Goal: Check status: Check status

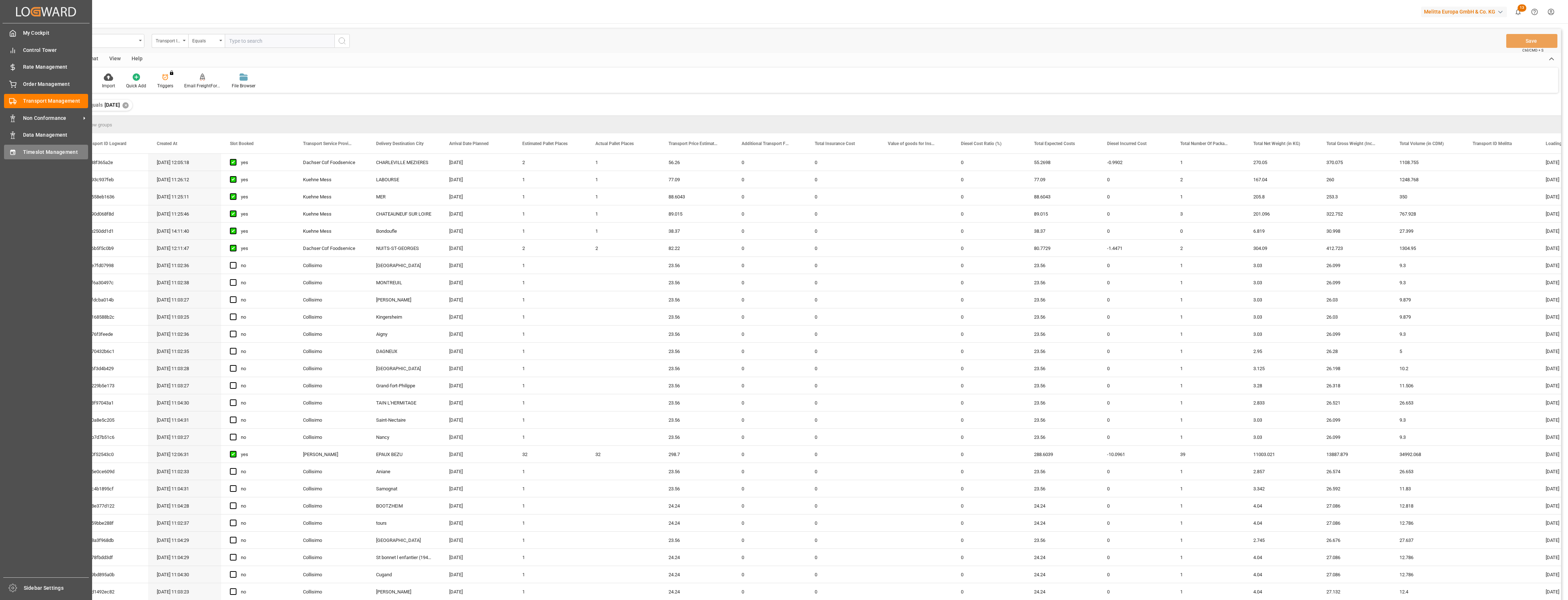
click at [16, 152] on icon at bounding box center [13, 152] width 7 height 7
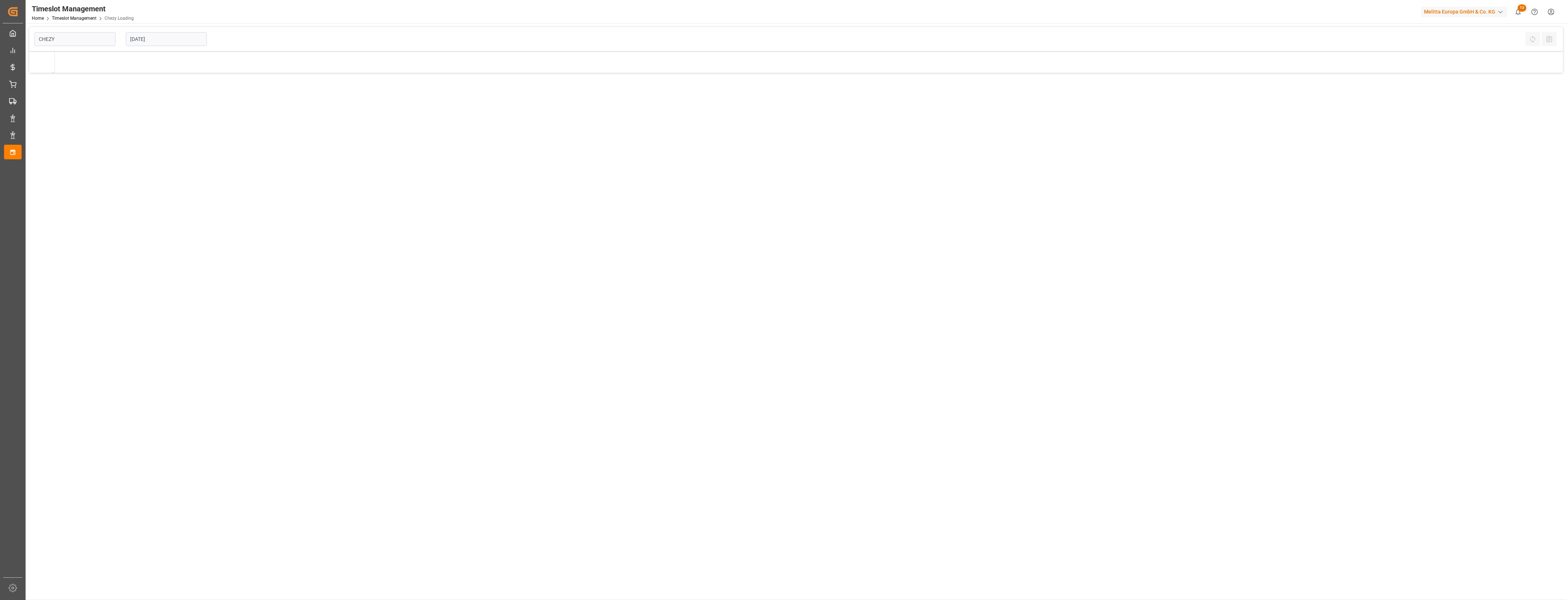
type input "Chezy Loading"
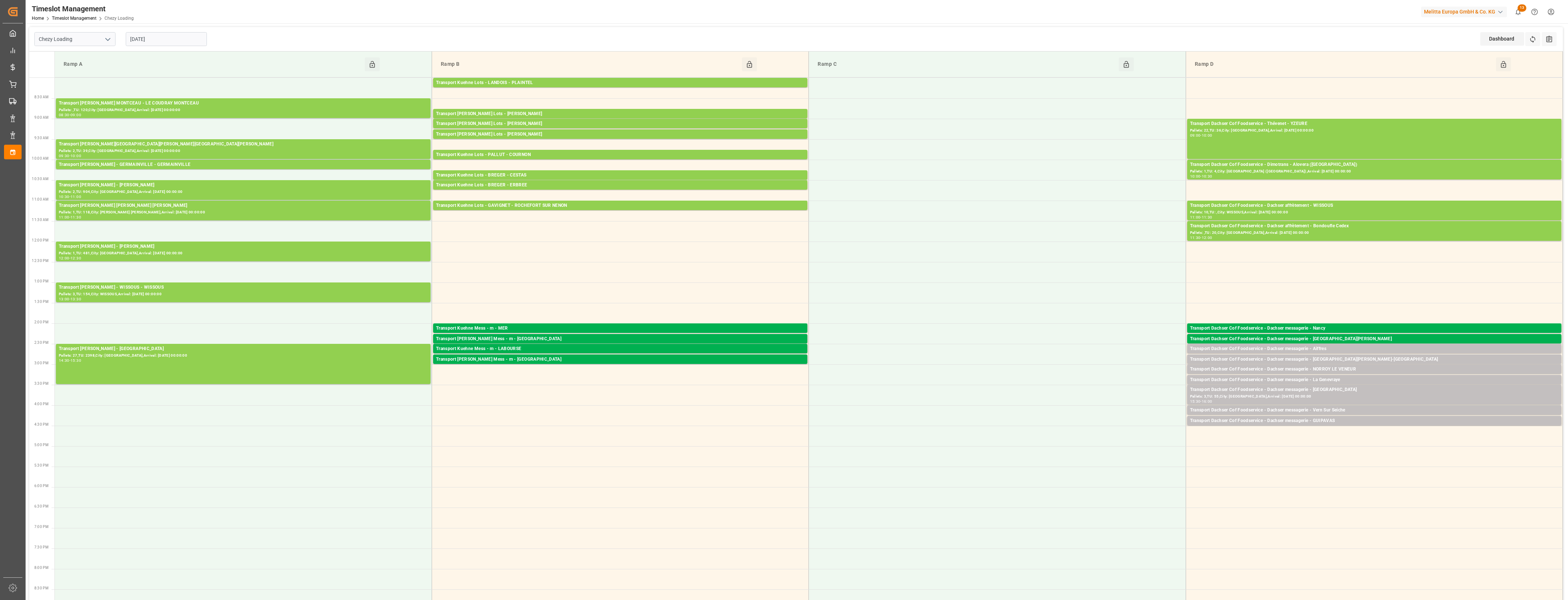
click at [179, 42] on input "[DATE]" at bounding box center [166, 39] width 81 height 14
click at [135, 99] on span "6" at bounding box center [135, 97] width 2 height 5
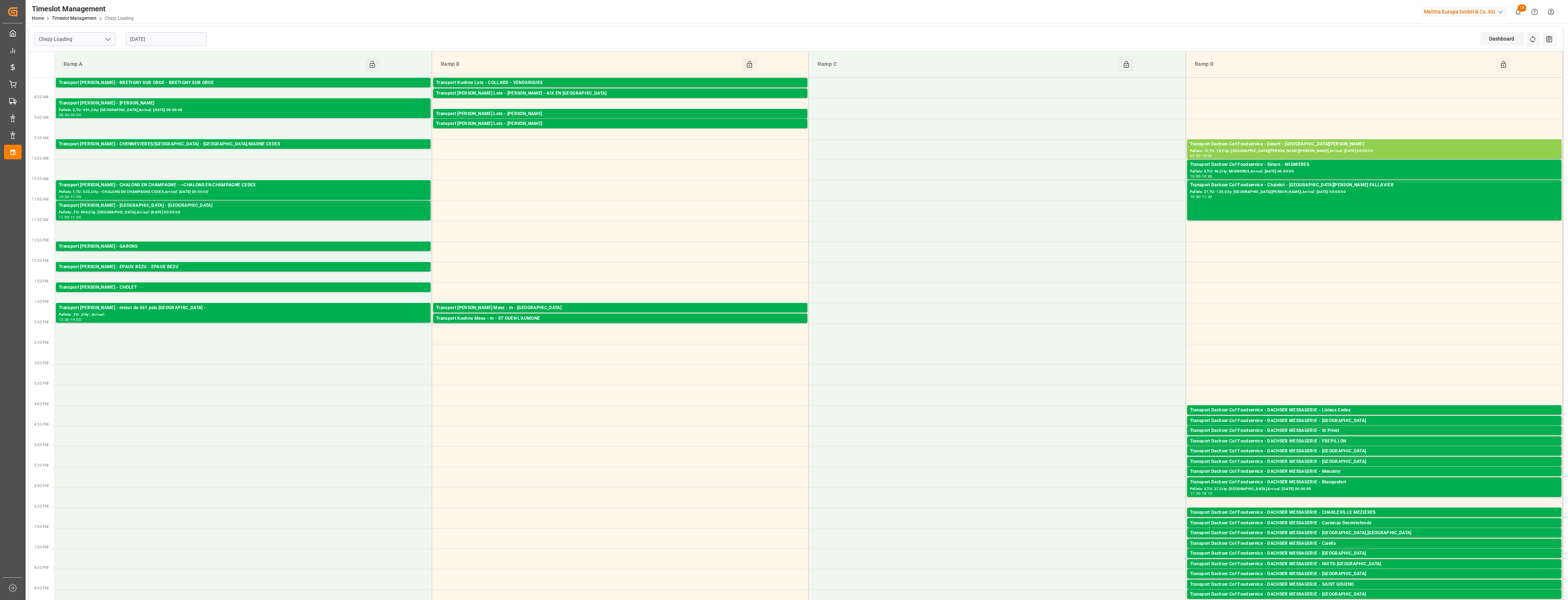
click at [185, 46] on div "[DATE]" at bounding box center [166, 39] width 91 height 24
click at [179, 43] on input "[DATE]" at bounding box center [166, 39] width 81 height 14
click at [147, 95] on div "7" at bounding box center [149, 98] width 9 height 9
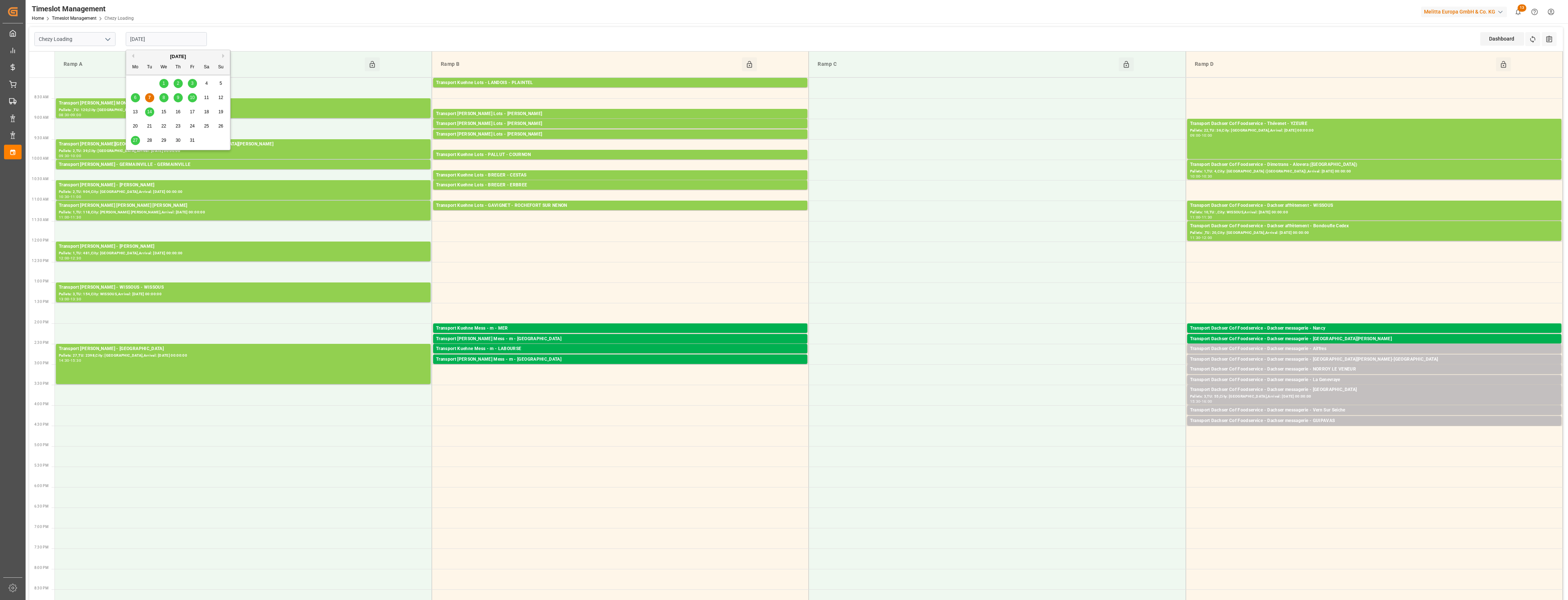
click at [175, 38] on input "[DATE]" at bounding box center [166, 39] width 81 height 14
click at [134, 97] on span "6" at bounding box center [135, 97] width 2 height 5
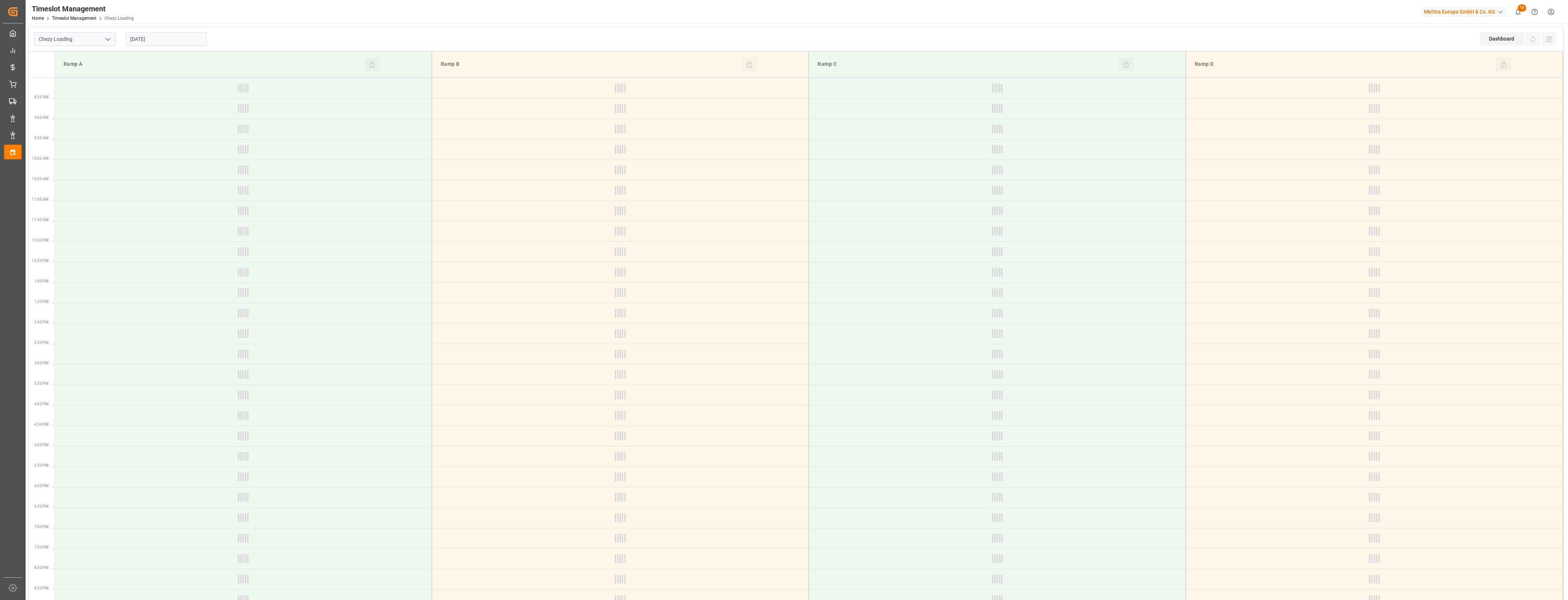
click at [163, 42] on input "[DATE]" at bounding box center [166, 39] width 81 height 14
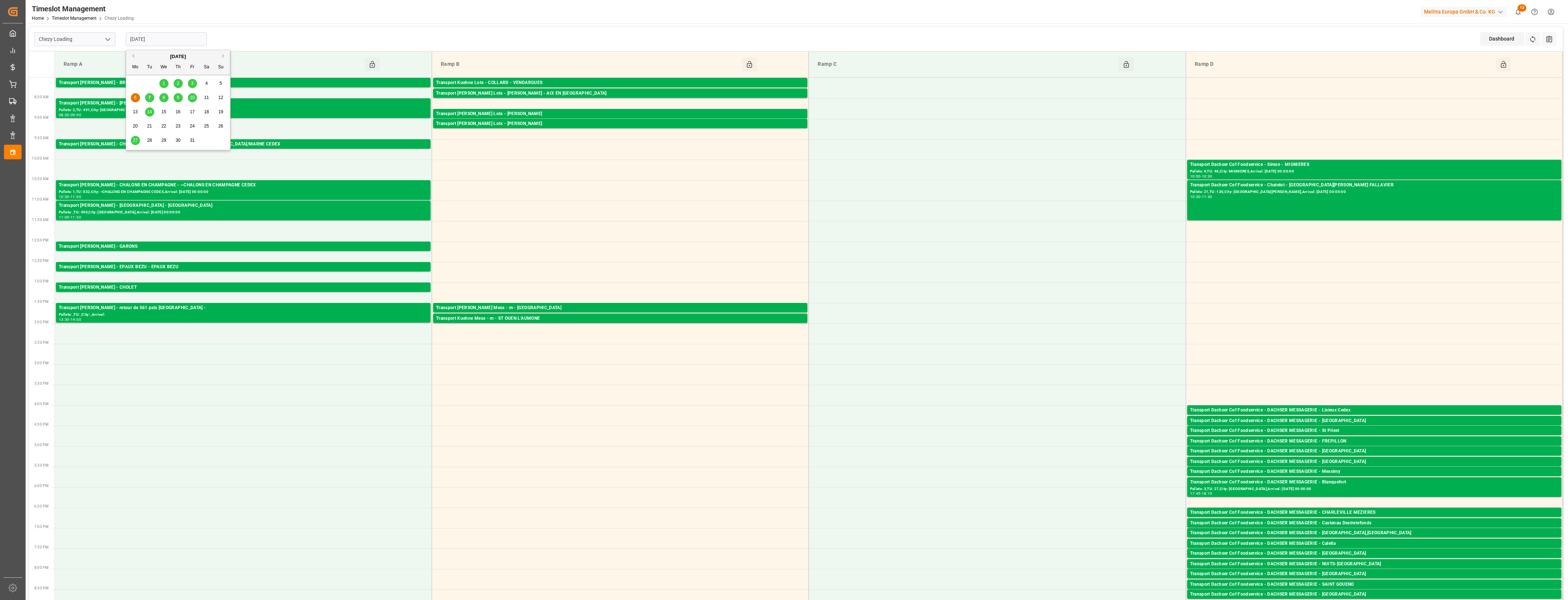
click at [151, 96] on div "7" at bounding box center [149, 98] width 9 height 9
type input "[DATE]"
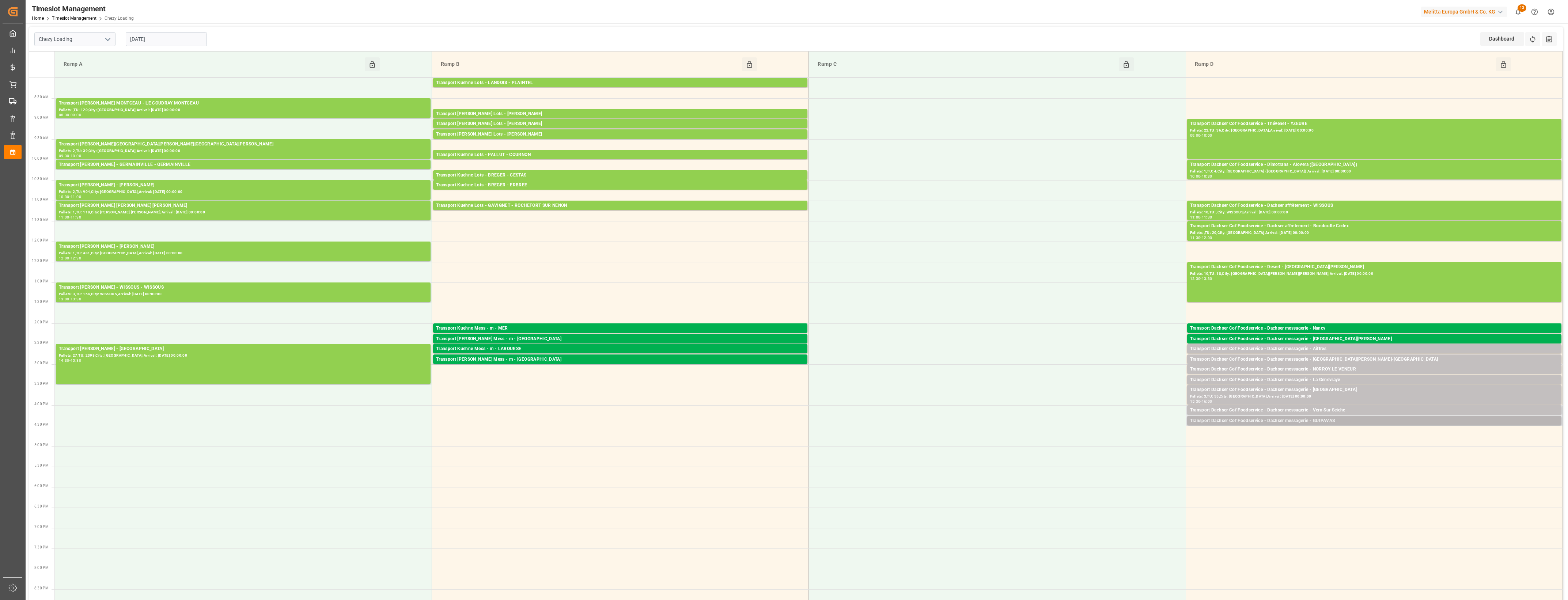
click at [1337, 421] on div "Transport Dachser Cof Foodservice - Dachser messagerie - GUIPAVAS" at bounding box center [1374, 421] width 368 height 7
click at [1091, 443] on button "Open" at bounding box center [1091, 443] width 51 height 9
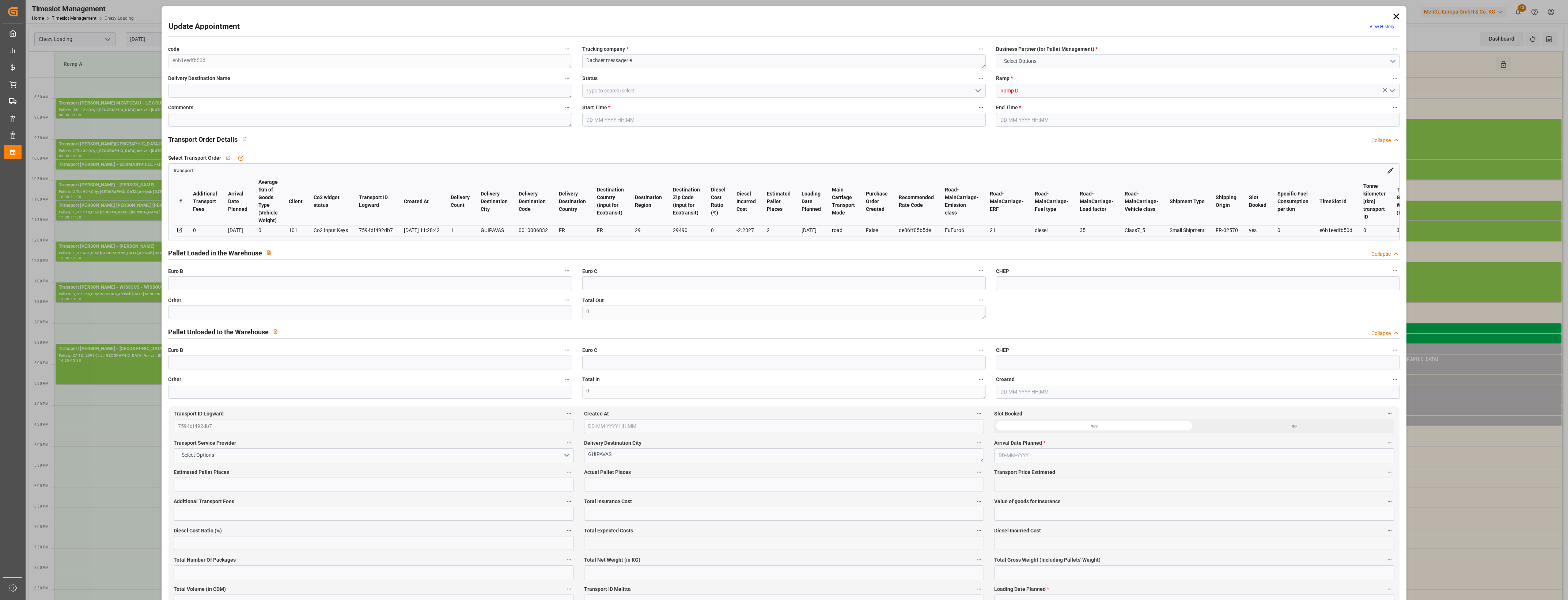
type input "2"
type input "126.86"
type input "0"
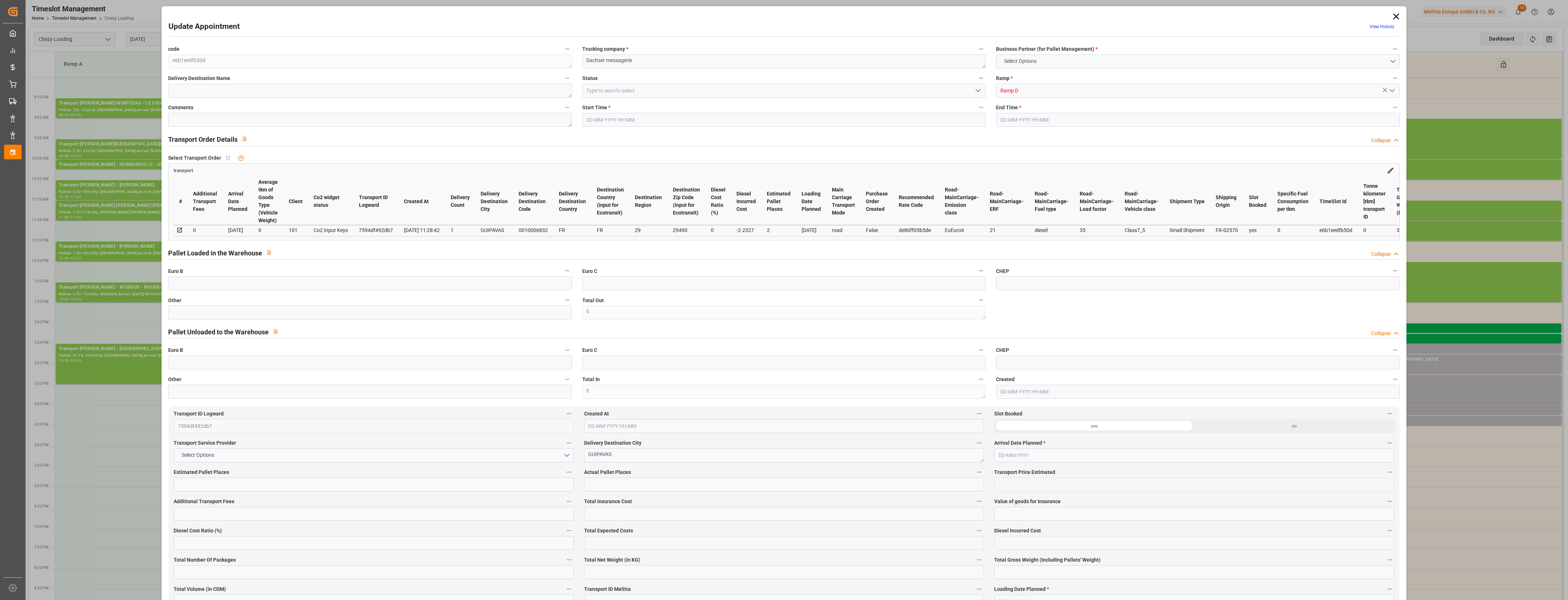
type input "124.6273"
type input "-2.2327"
type input "0"
type input "265.83"
type input "364.621"
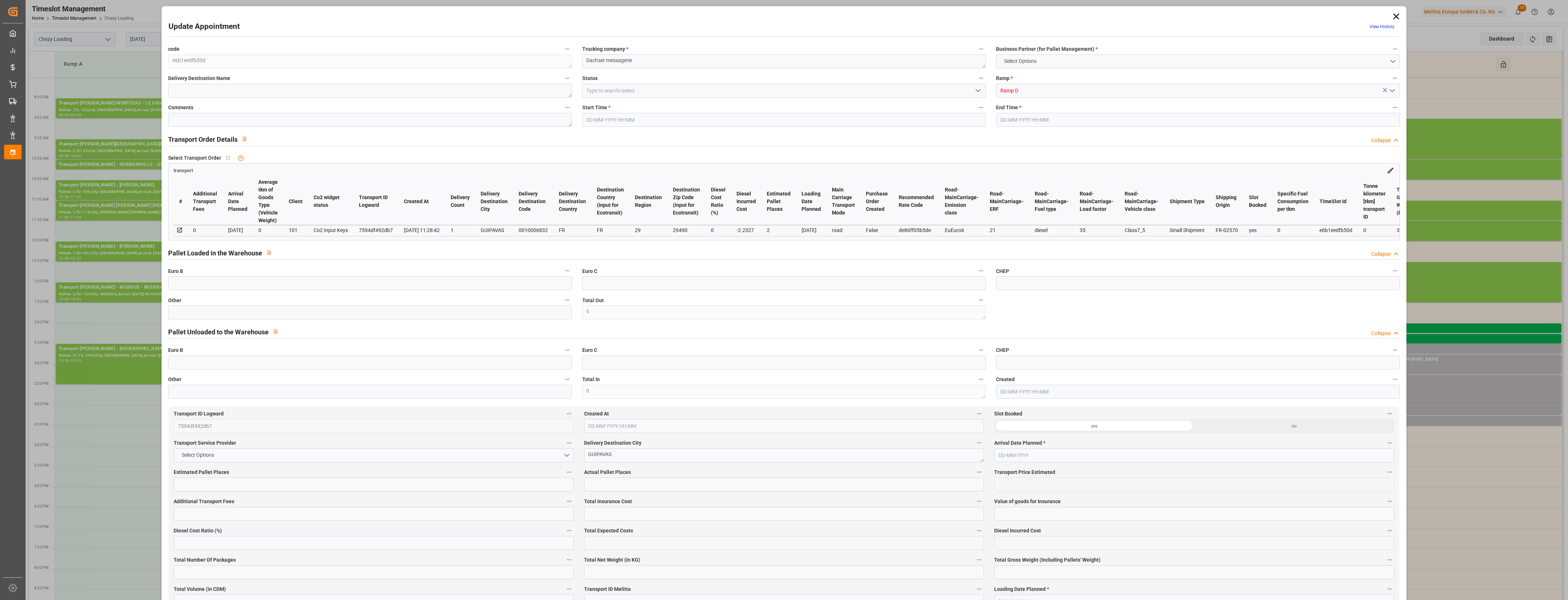
type input "1116.585"
type input "29"
type input "1"
type input "23"
type input "2"
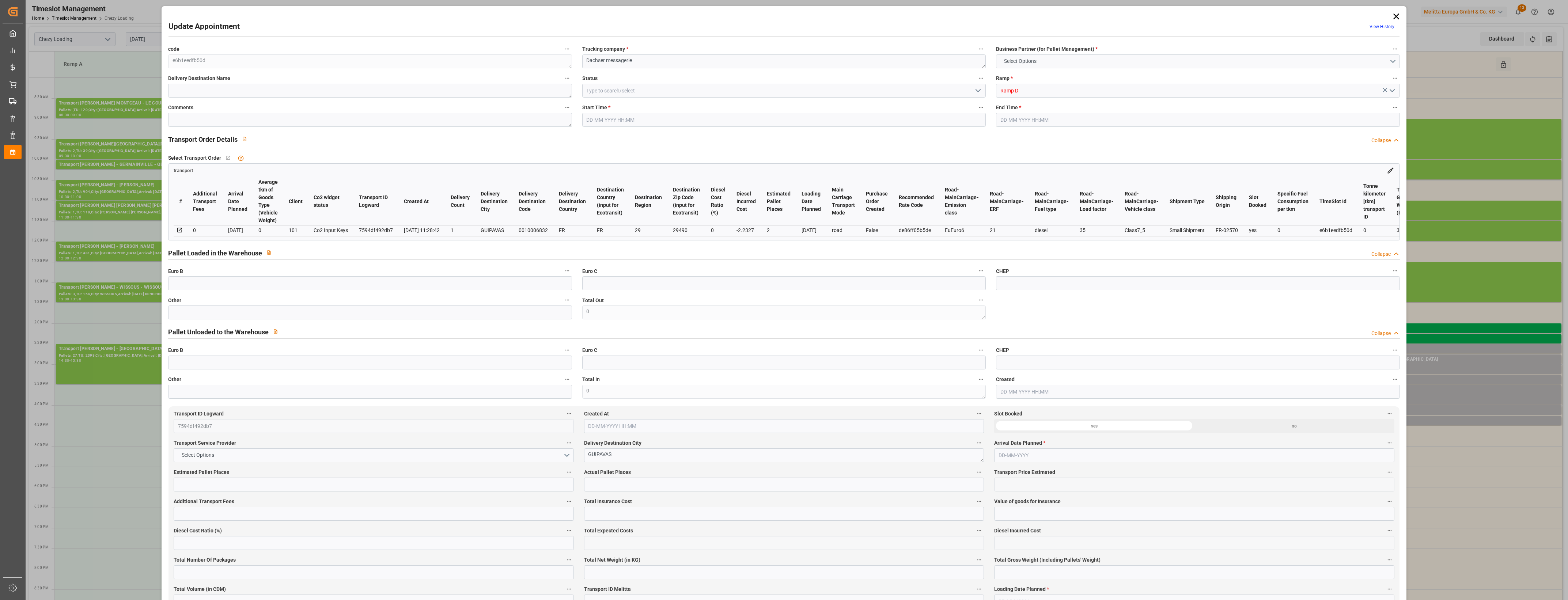
type input "101"
type input "315.731"
type input "0"
type input "4710.8598"
type input "0"
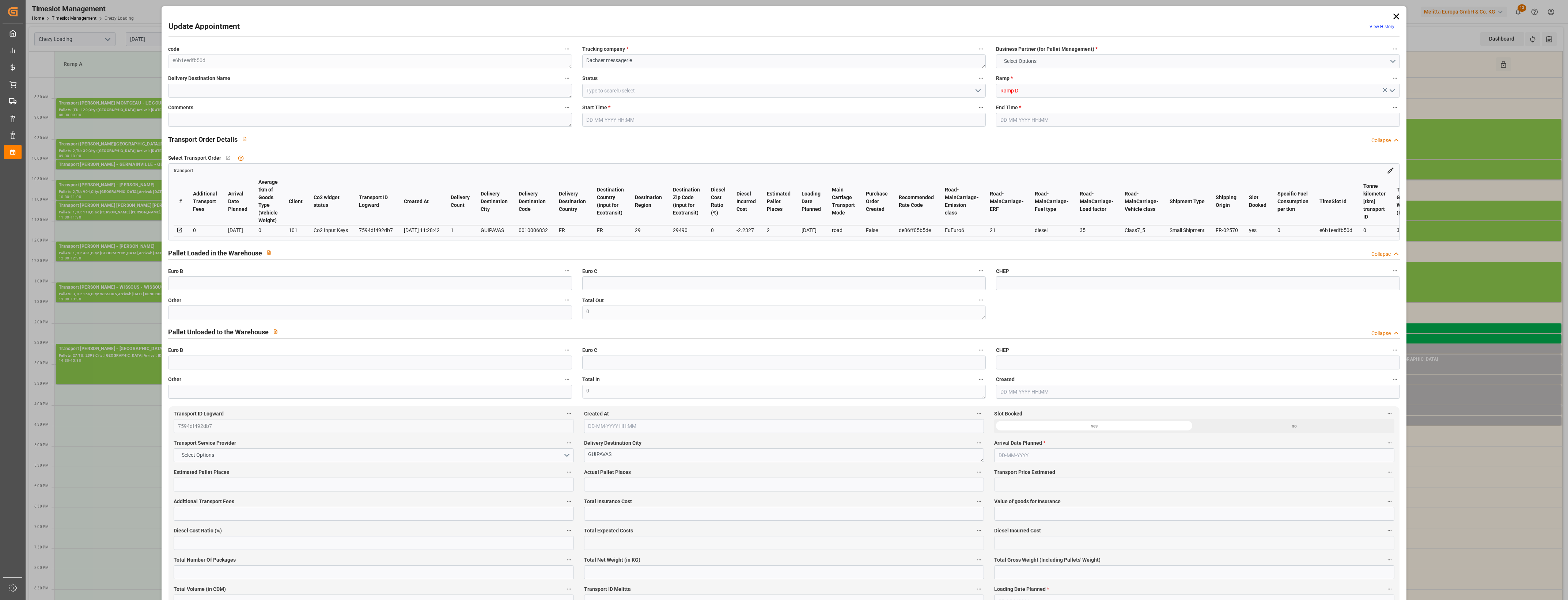
type input "0"
type input "21"
type input "35"
type input "07-10-2025 16:15"
type input "07-10-2025 16:30"
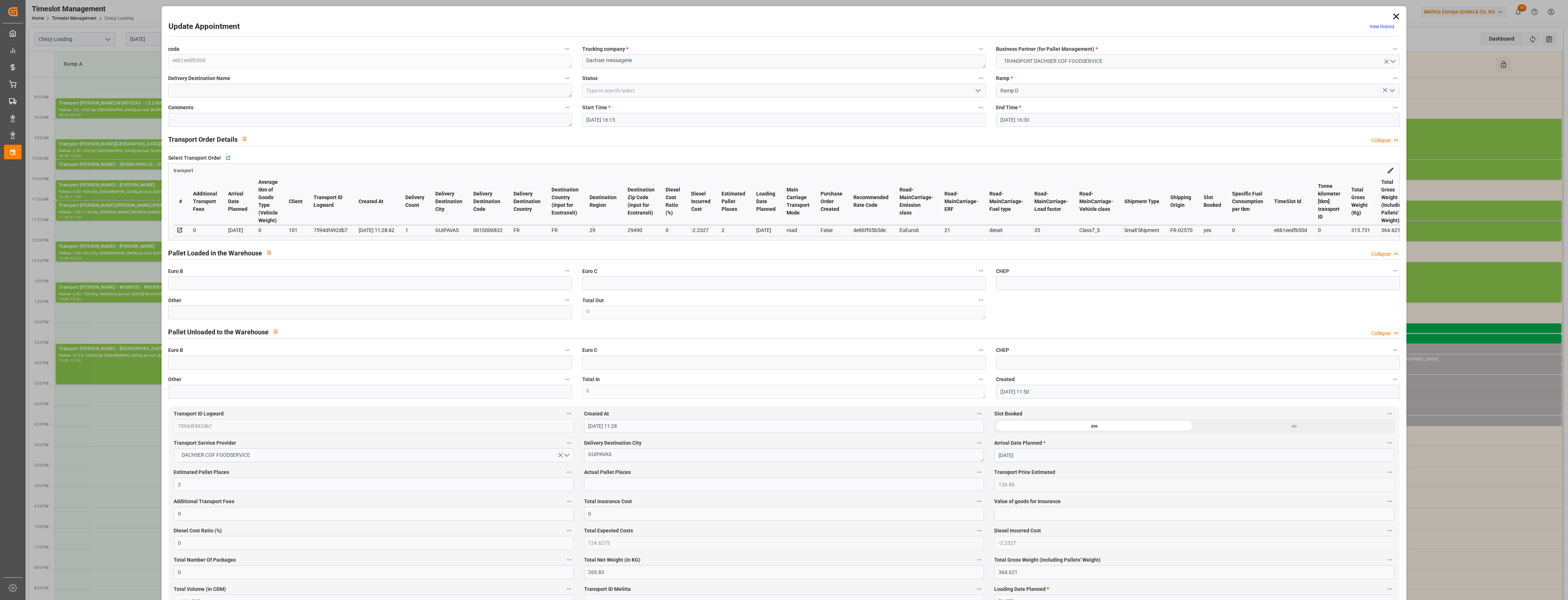
type input "06-10-2025 11:50"
type input "06-10-2025 11:28"
type input "[DATE]"
click at [290, 316] on input "text" at bounding box center [370, 312] width 404 height 14
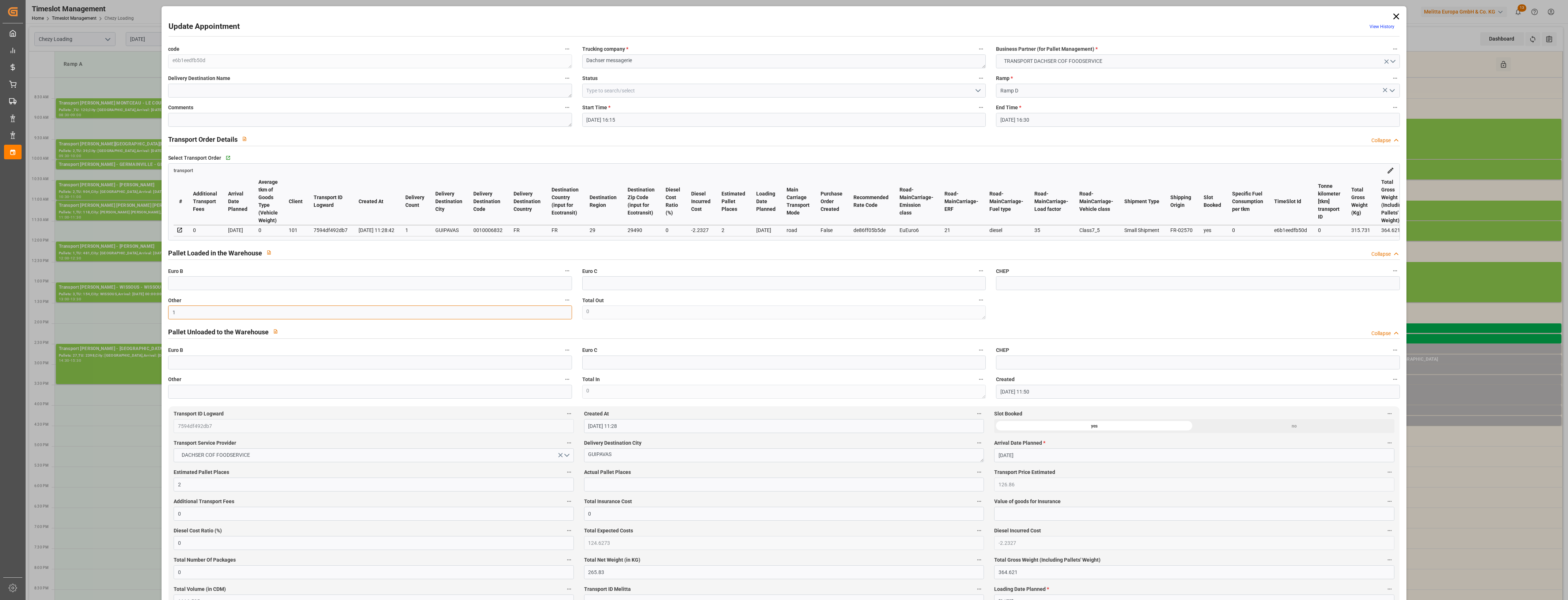
type input "1"
click at [638, 485] on input "text" at bounding box center [784, 484] width 400 height 14
type input "1"
click at [684, 475] on label "Actual Pallet Places" at bounding box center [784, 472] width 400 height 11
click at [974, 475] on button "Actual Pallet Places" at bounding box center [978, 472] width 9 height 9
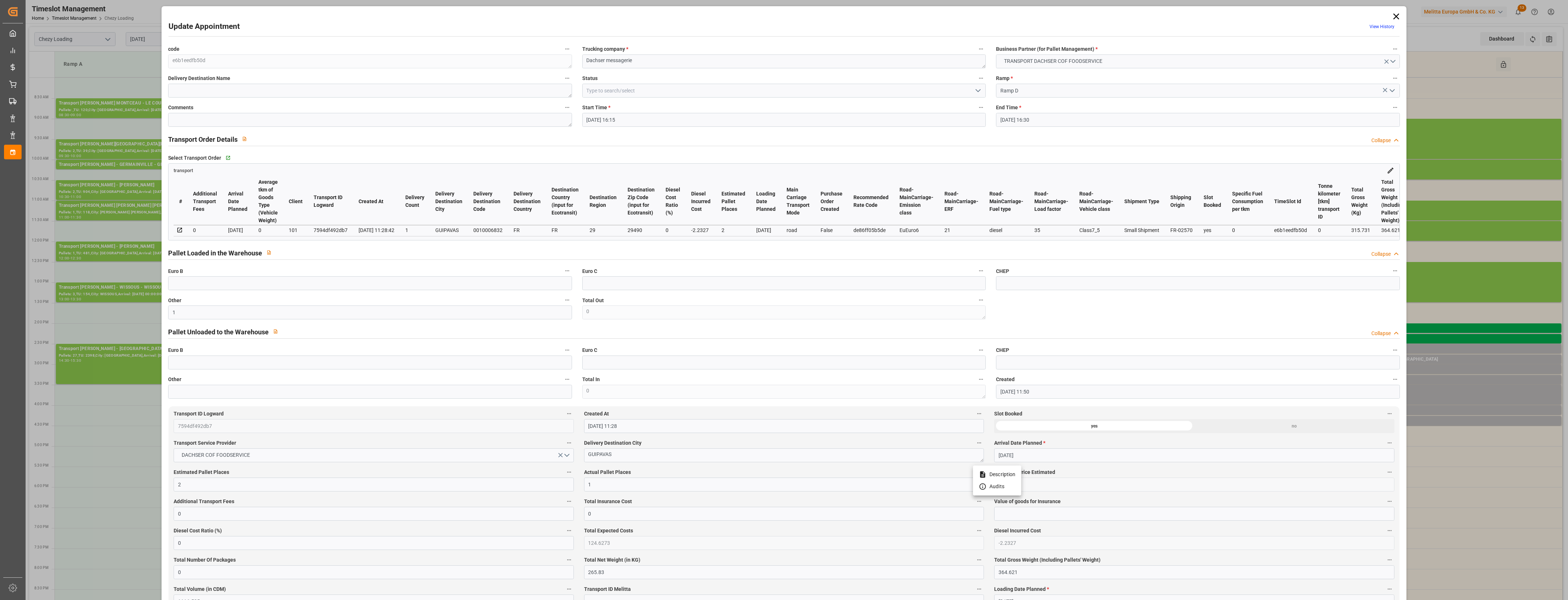
click at [976, 87] on div at bounding box center [784, 300] width 1568 height 600
click at [980, 92] on icon "open menu" at bounding box center [978, 90] width 9 height 9
click at [622, 220] on div "Picked Up" at bounding box center [784, 222] width 403 height 17
type input "Picked Up"
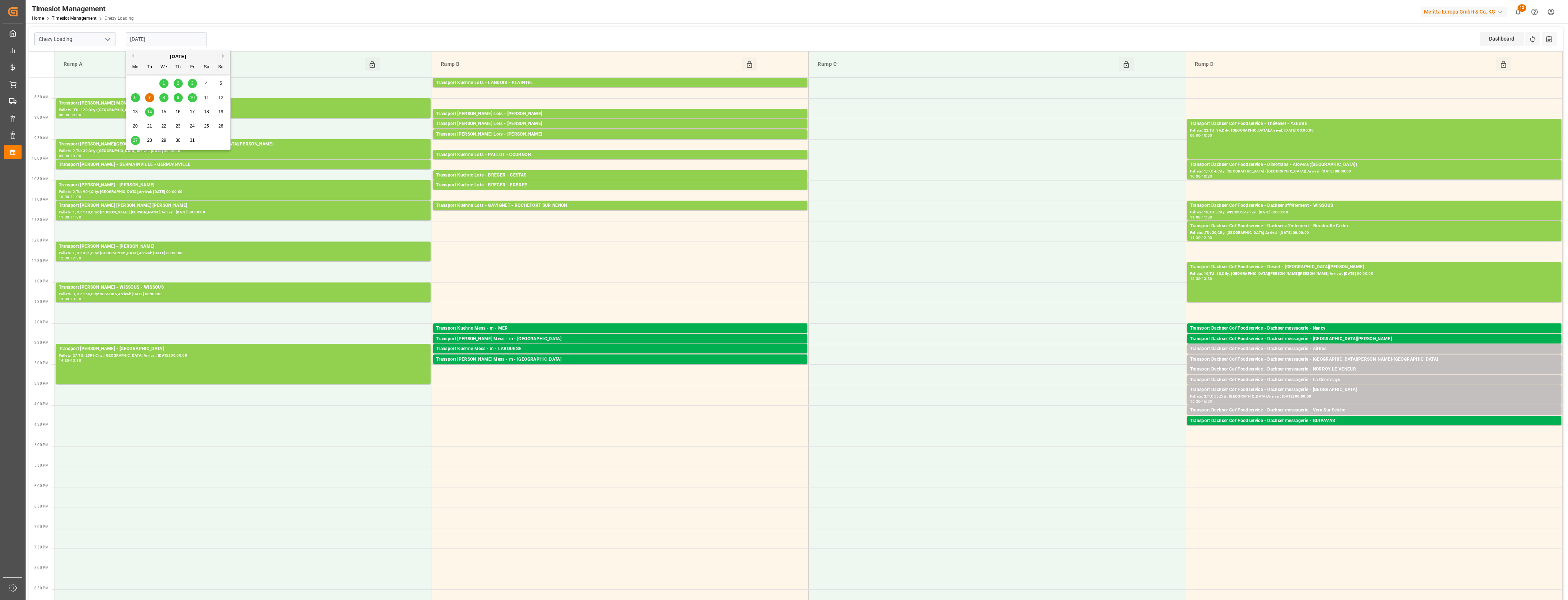
click at [163, 43] on input "[DATE]" at bounding box center [166, 39] width 81 height 14
click at [1344, 389] on div "Transport Dachser Cof Foodservice - Dachser messagerie - [GEOGRAPHIC_DATA]" at bounding box center [1374, 390] width 368 height 7
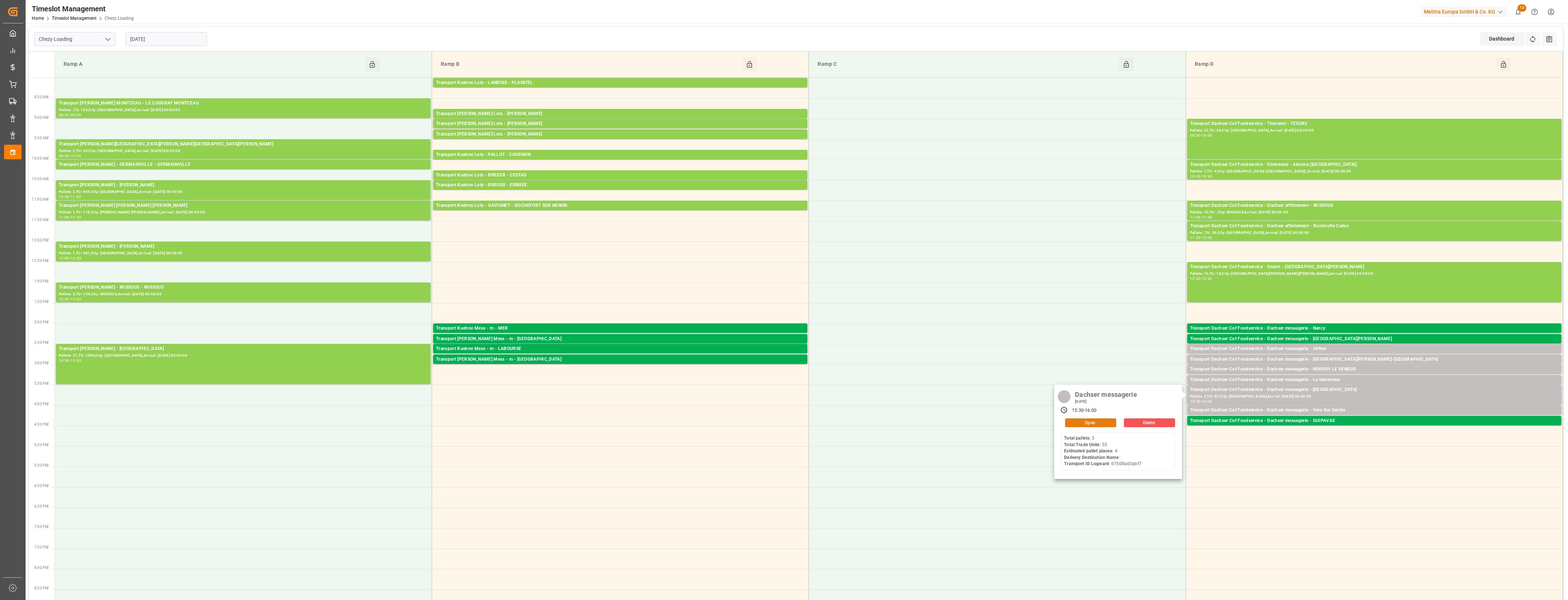
click at [1109, 421] on button "Open" at bounding box center [1091, 423] width 51 height 9
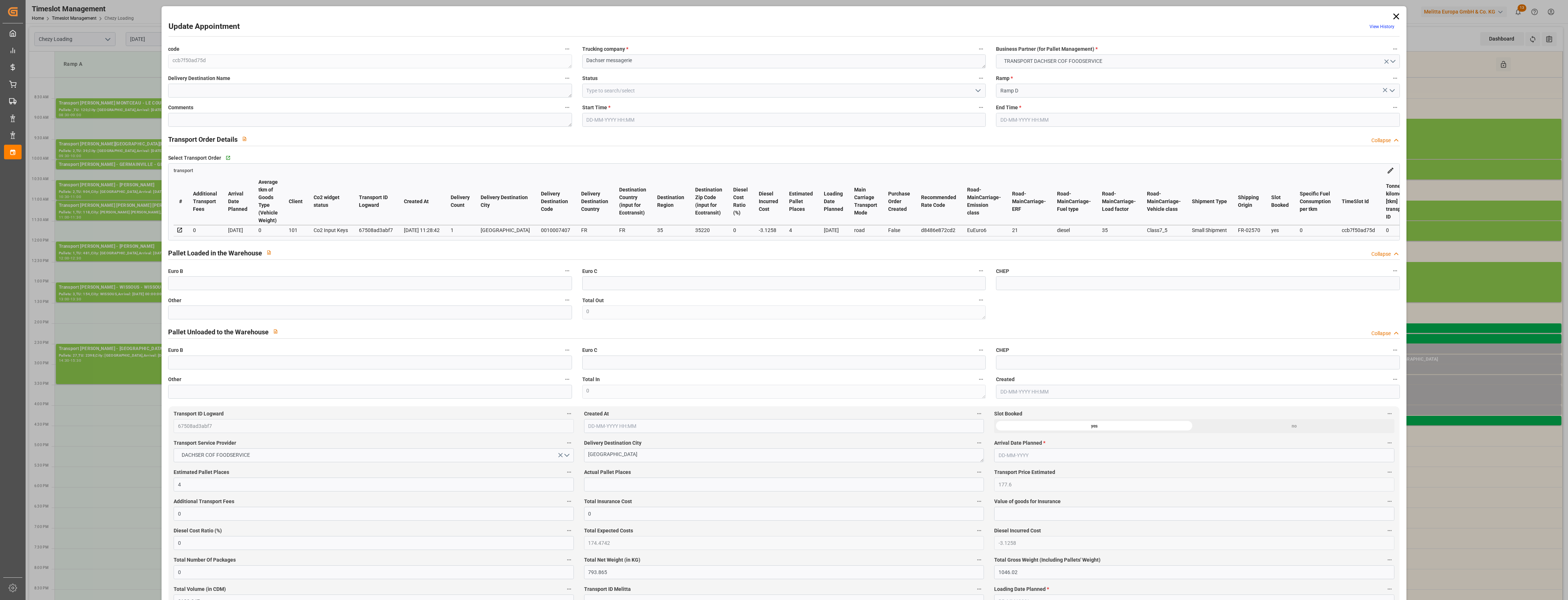
type input "4"
type input "177.6"
type input "0"
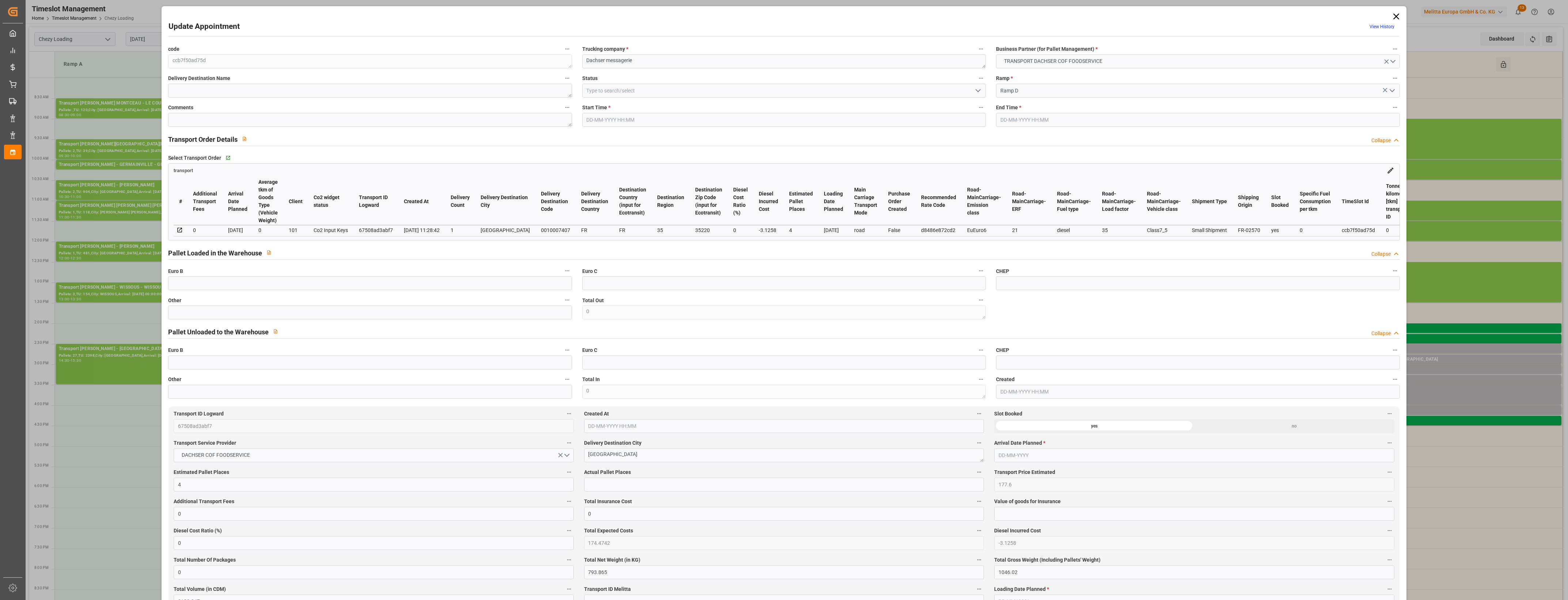
type input "174.4742"
type input "-3.1258"
type input "0"
type input "793.865"
type input "1046.02"
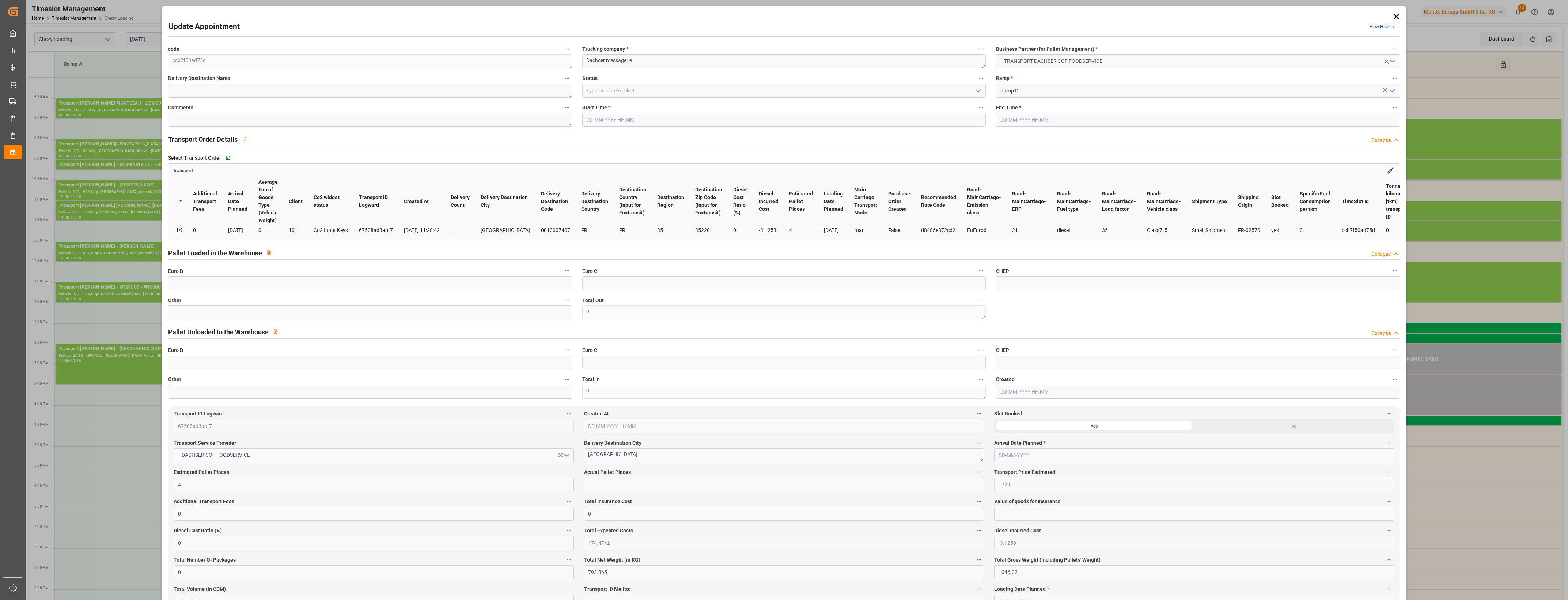
type input "3182.047"
type input "35"
type input "3"
type input "55"
type input "4"
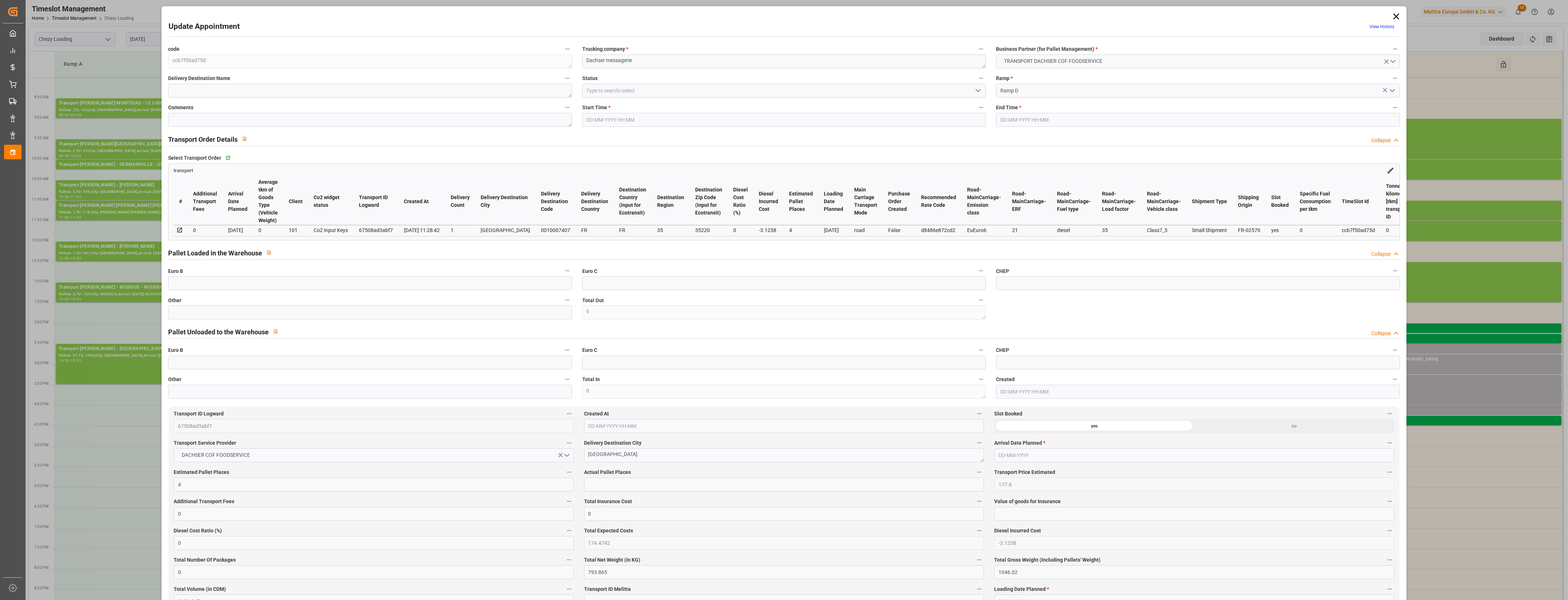
type input "101"
type input "947.35"
type input "0"
type input "4710.8598"
type input "0"
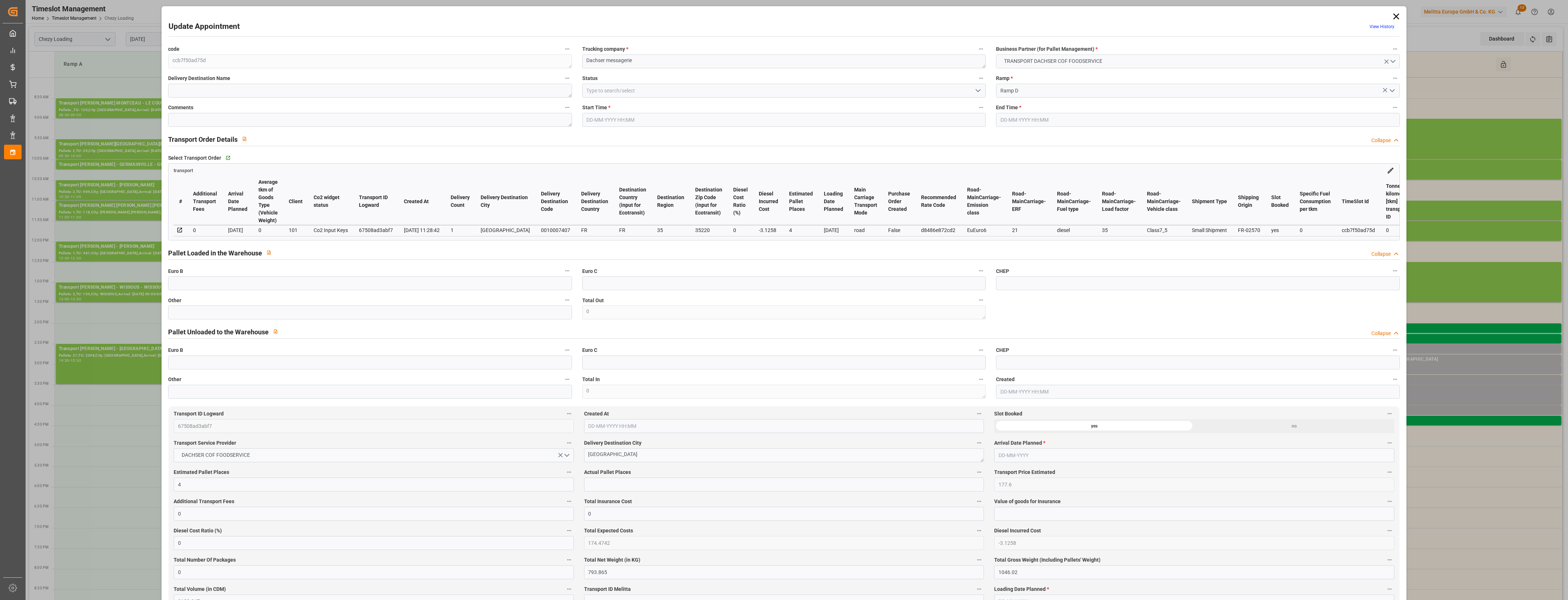
type input "0"
type input "21"
type input "35"
type input "07-10-2025 15:30"
type input "07-10-2025 16:00"
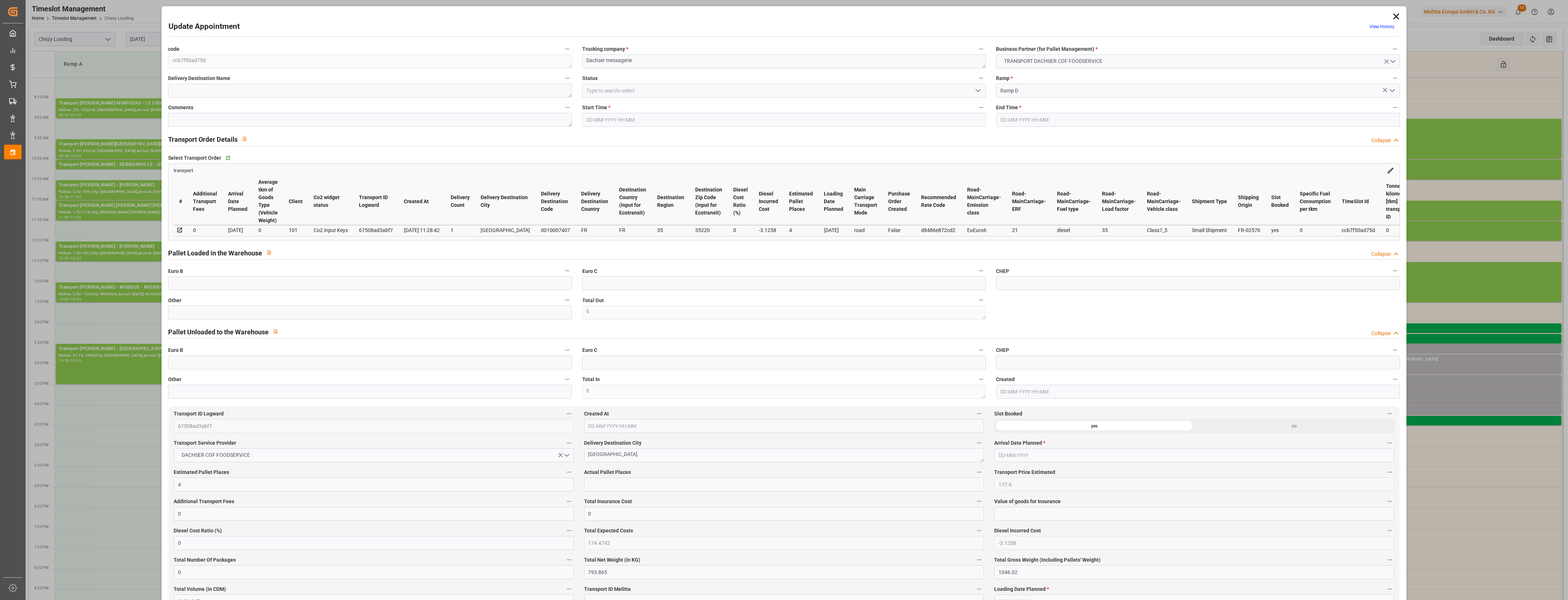
type input "06-10-2025 11:49"
type input "06-10-2025 11:28"
type input "[DATE]"
click at [202, 319] on input "text" at bounding box center [370, 312] width 404 height 14
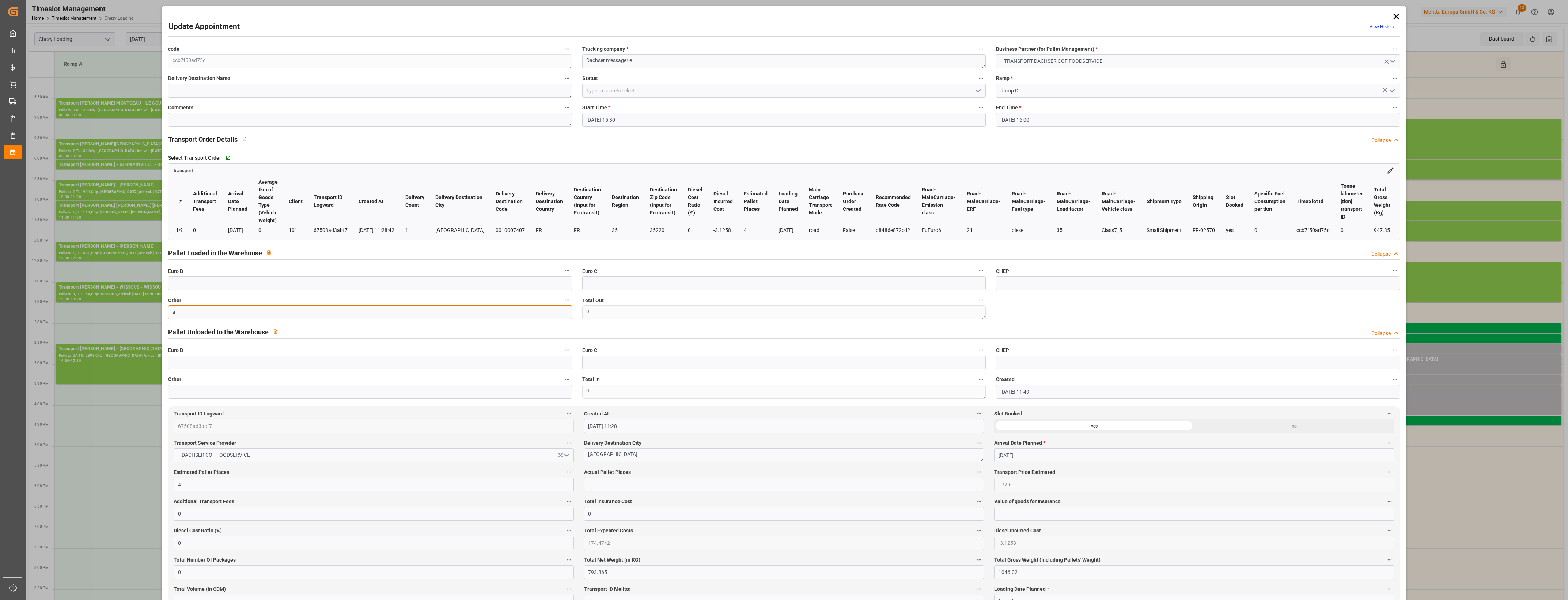
type input "4"
drag, startPoint x: 593, startPoint y: 488, endPoint x: 603, endPoint y: 485, distance: 10.4
click at [593, 488] on input "text" at bounding box center [784, 484] width 400 height 14
type input "4"
click at [639, 472] on label "Actual Pallet Places" at bounding box center [784, 472] width 400 height 11
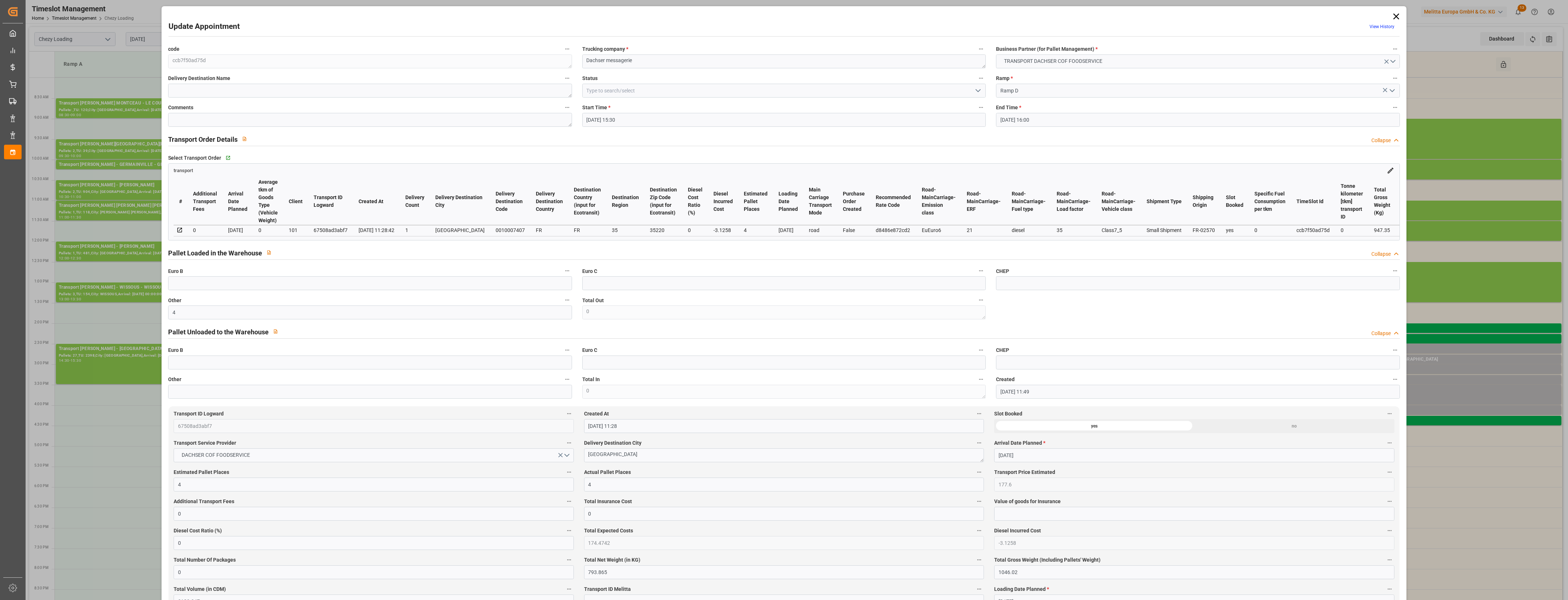
click at [974, 472] on button "Actual Pallet Places" at bounding box center [978, 472] width 9 height 9
click at [658, 473] on div at bounding box center [784, 300] width 1568 height 600
click at [977, 92] on polyline "open menu" at bounding box center [978, 90] width 4 height 2
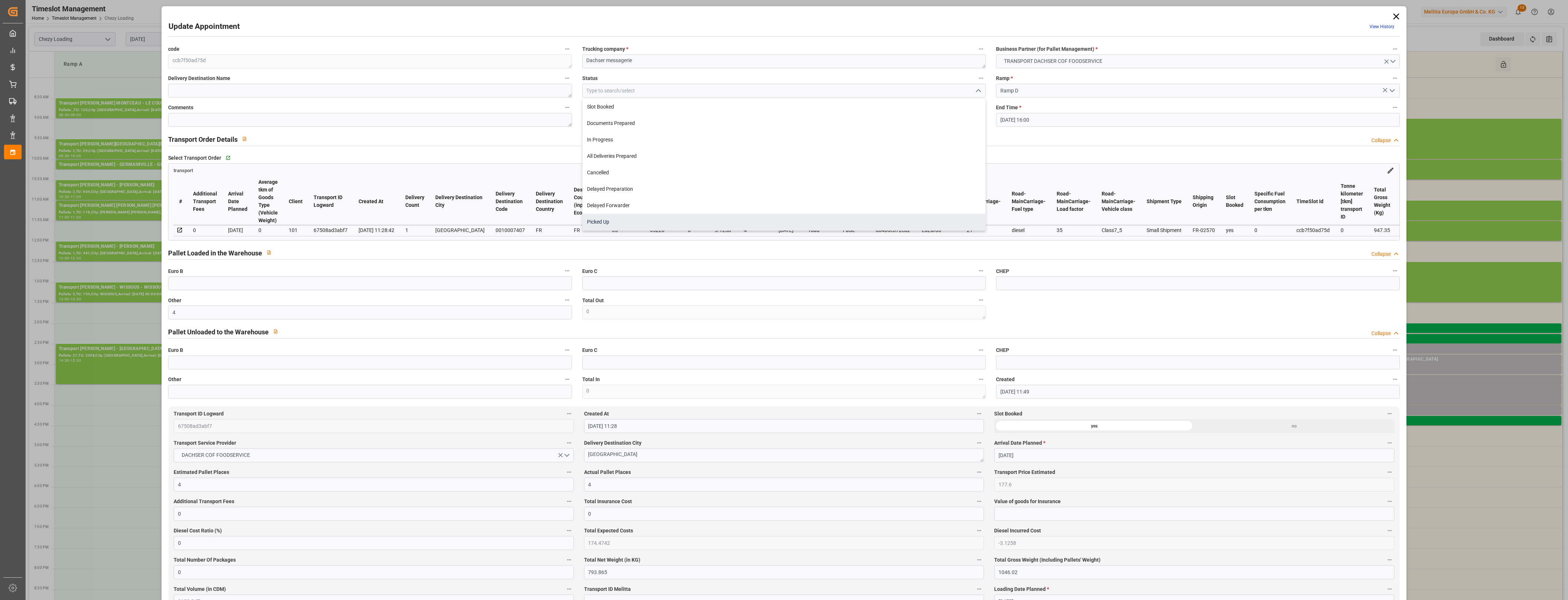
click at [613, 222] on div "Picked Up" at bounding box center [784, 222] width 403 height 17
type input "Picked Up"
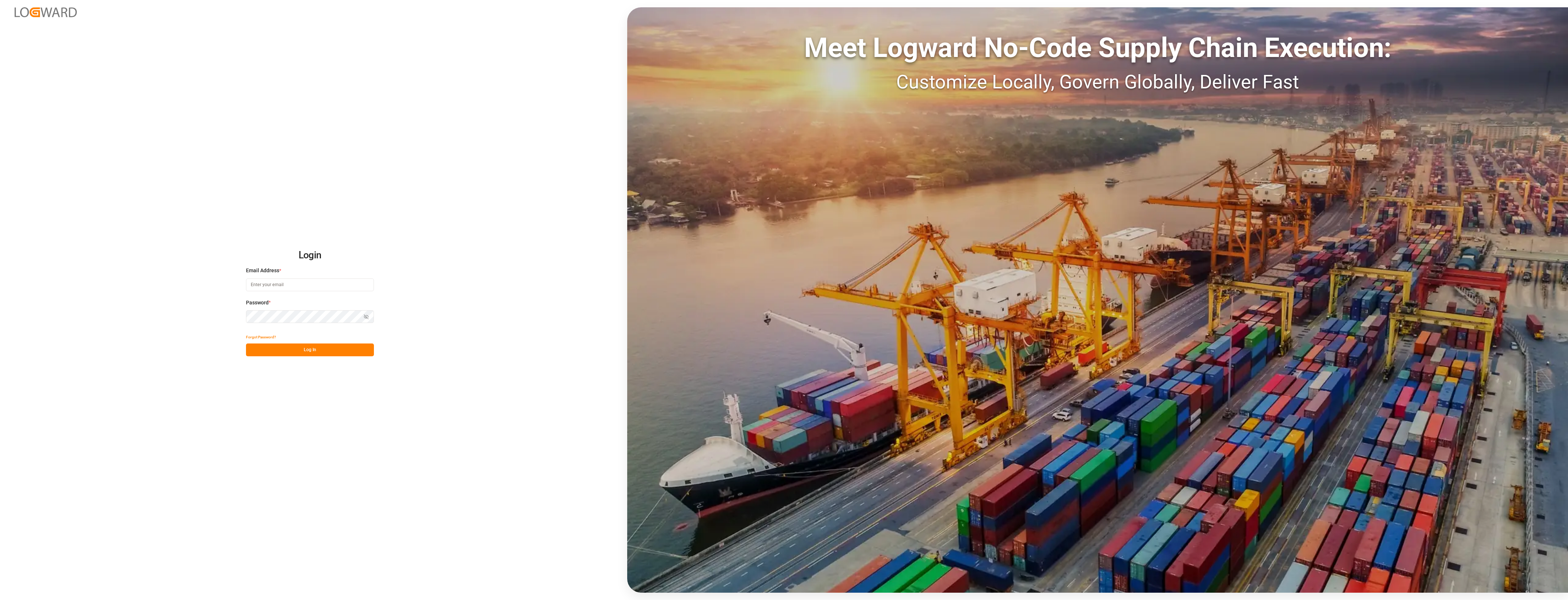
type input "cyril.leroy@melitta.fr"
click at [302, 351] on button "Log In" at bounding box center [310, 350] width 128 height 13
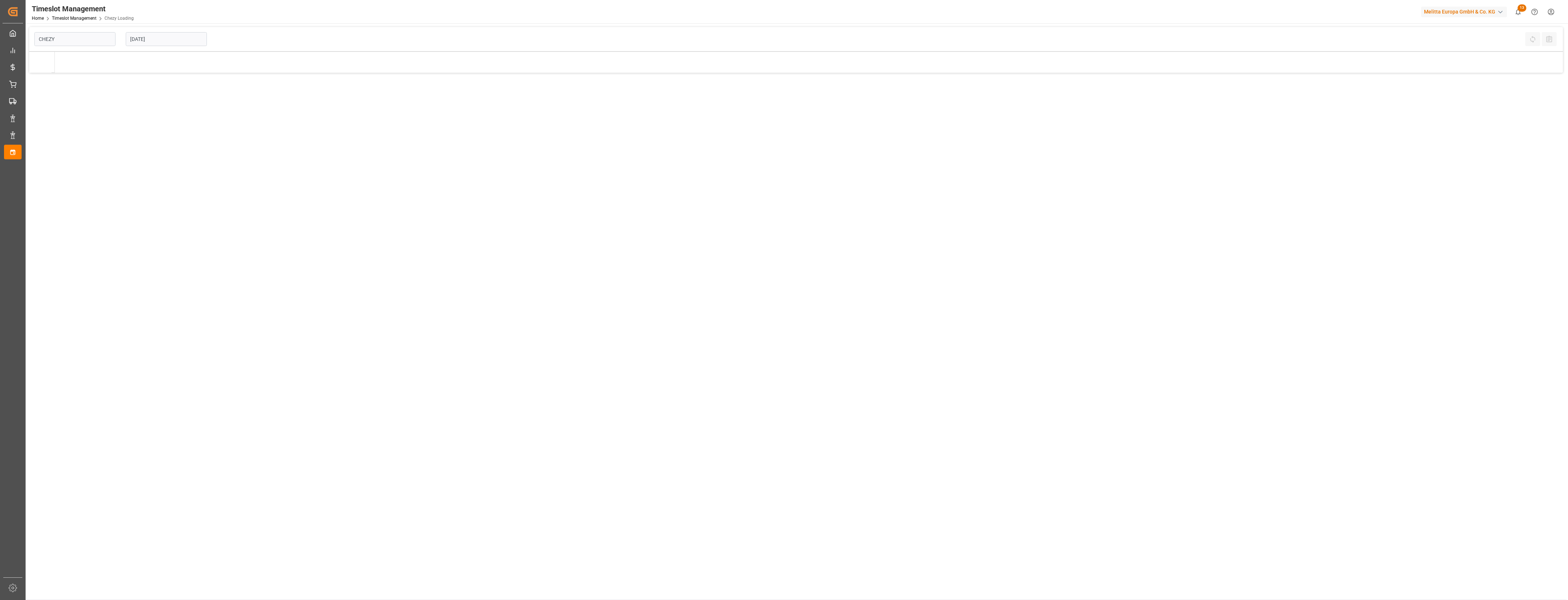
type input "Chezy Loading"
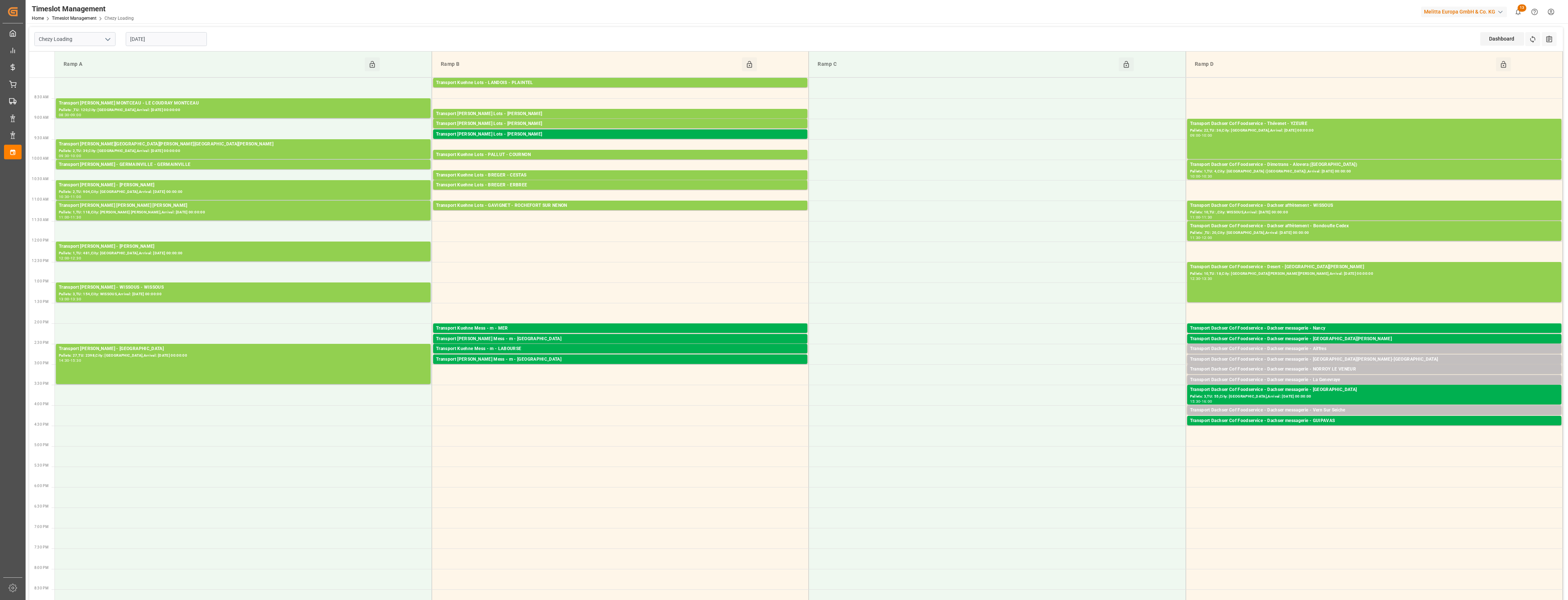
drag, startPoint x: 159, startPoint y: 38, endPoint x: 160, endPoint y: 44, distance: 6.1
click at [159, 38] on input "[DATE]" at bounding box center [166, 39] width 81 height 14
click at [180, 99] on div "9" at bounding box center [178, 98] width 9 height 9
type input "[DATE]"
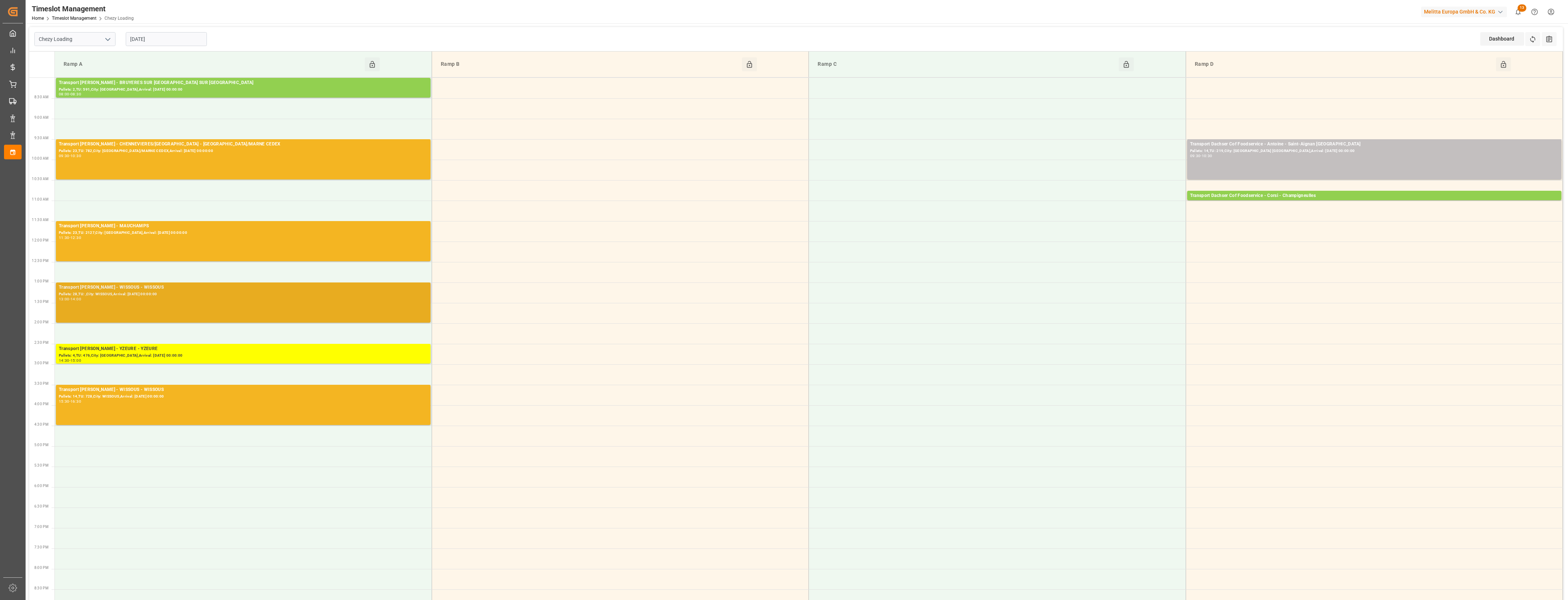
click at [188, 294] on div "Pallets: 28,TU: ,City: WISSOUS,Arrival: 2025-10-09 00:00:00" at bounding box center [243, 294] width 369 height 6
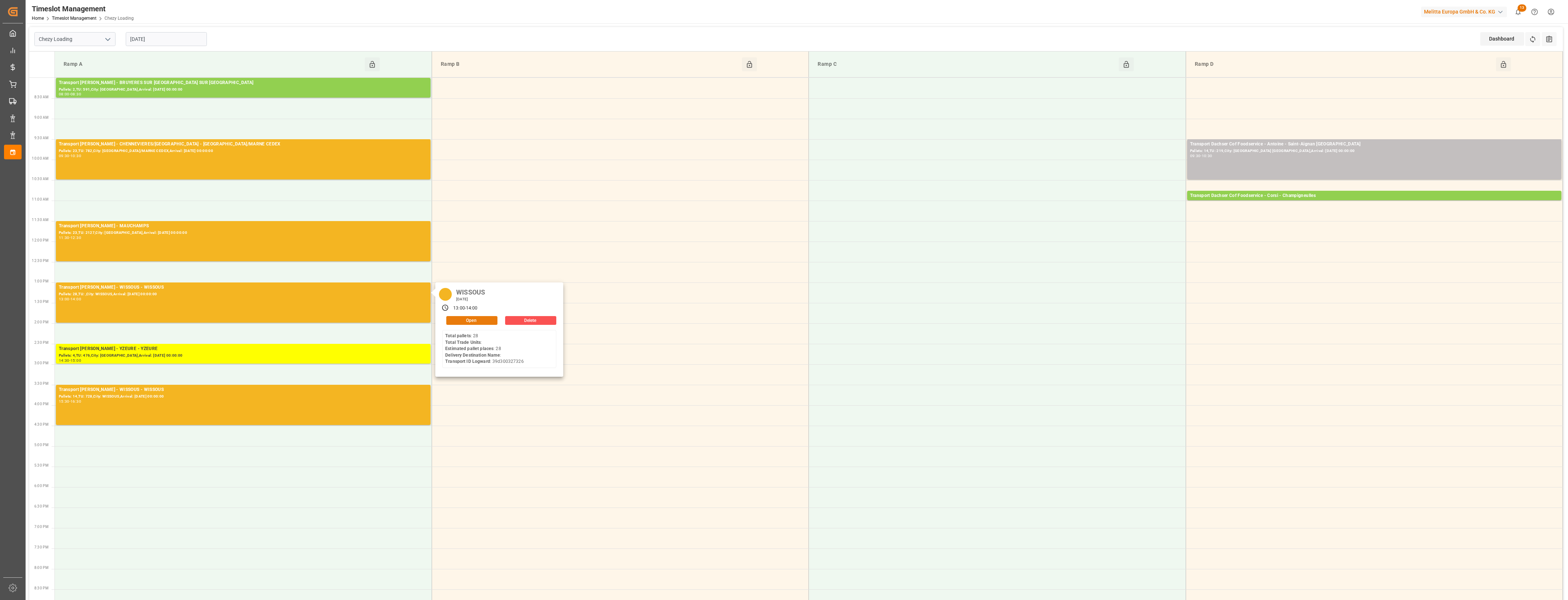
click at [490, 319] on button "Open" at bounding box center [472, 320] width 51 height 9
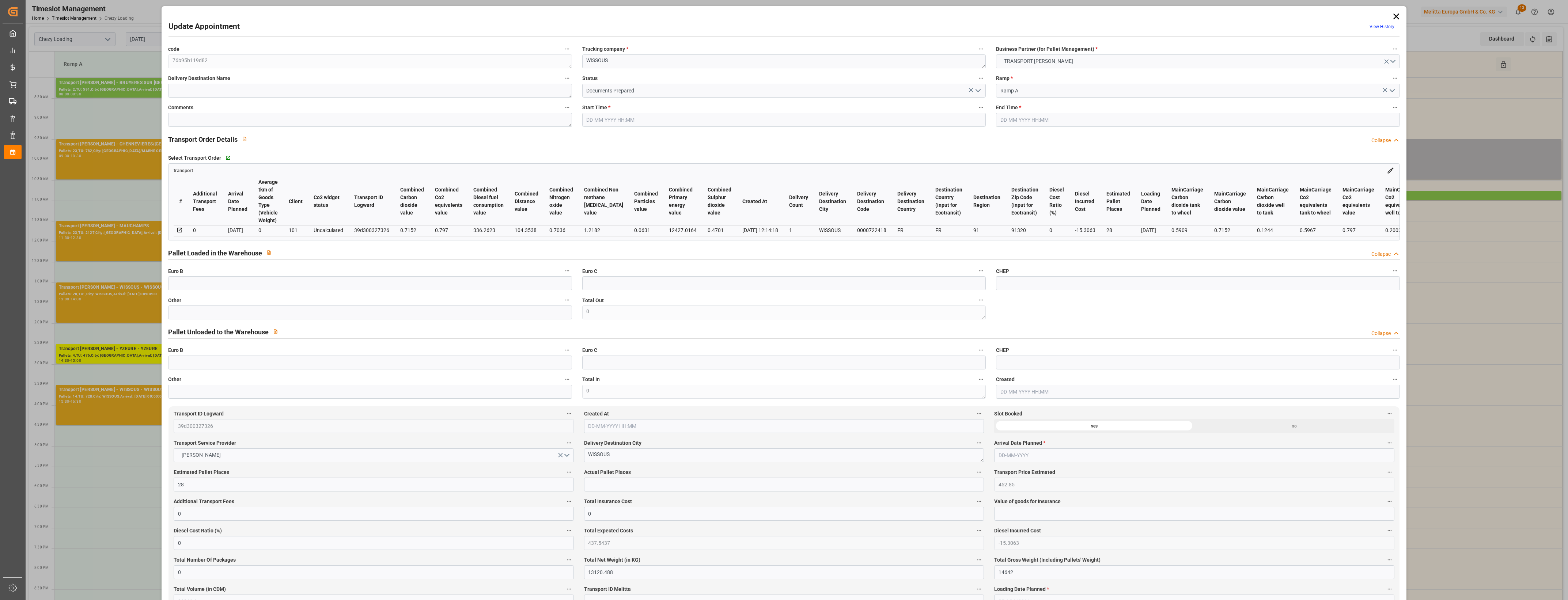
type input "09-10-2025 13:00"
type input "09-10-2025 14:00"
type input "02-10-2025 16:20"
type input "02-10-2025 12:14"
type input "[DATE]"
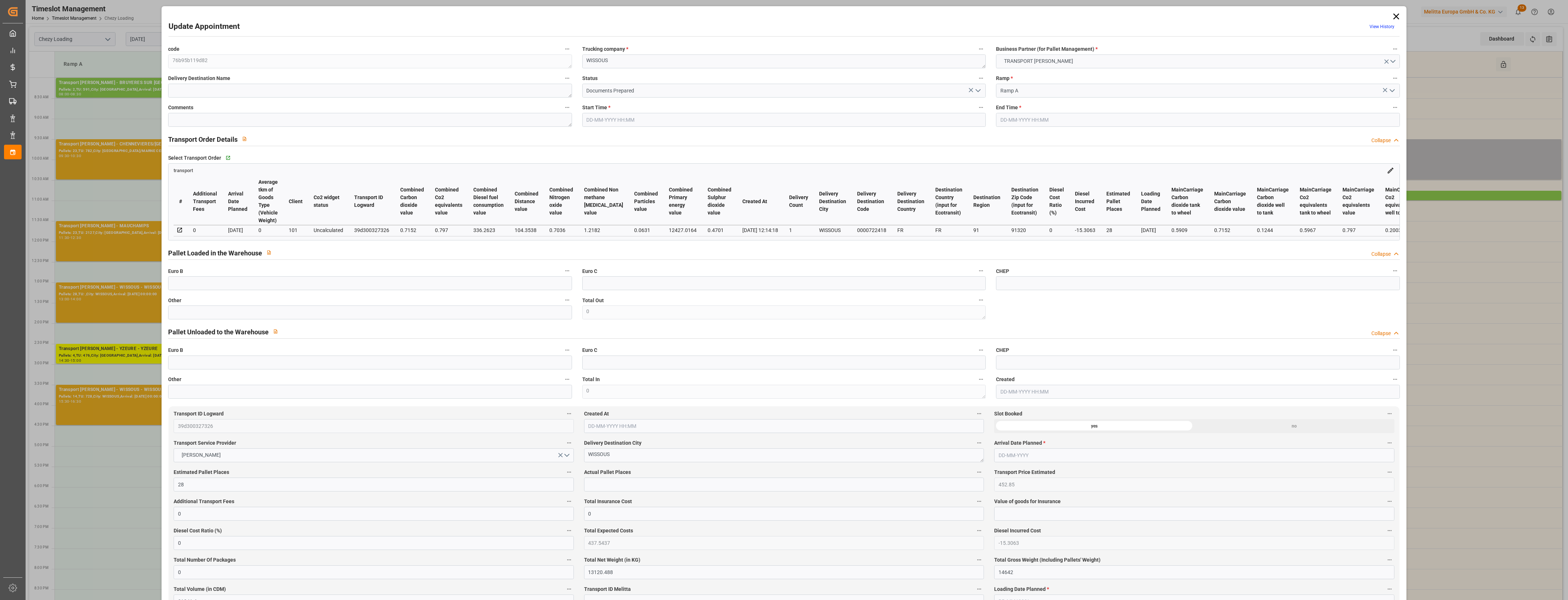
type input "[DATE]"
click at [1393, 15] on icon at bounding box center [1396, 16] width 11 height 11
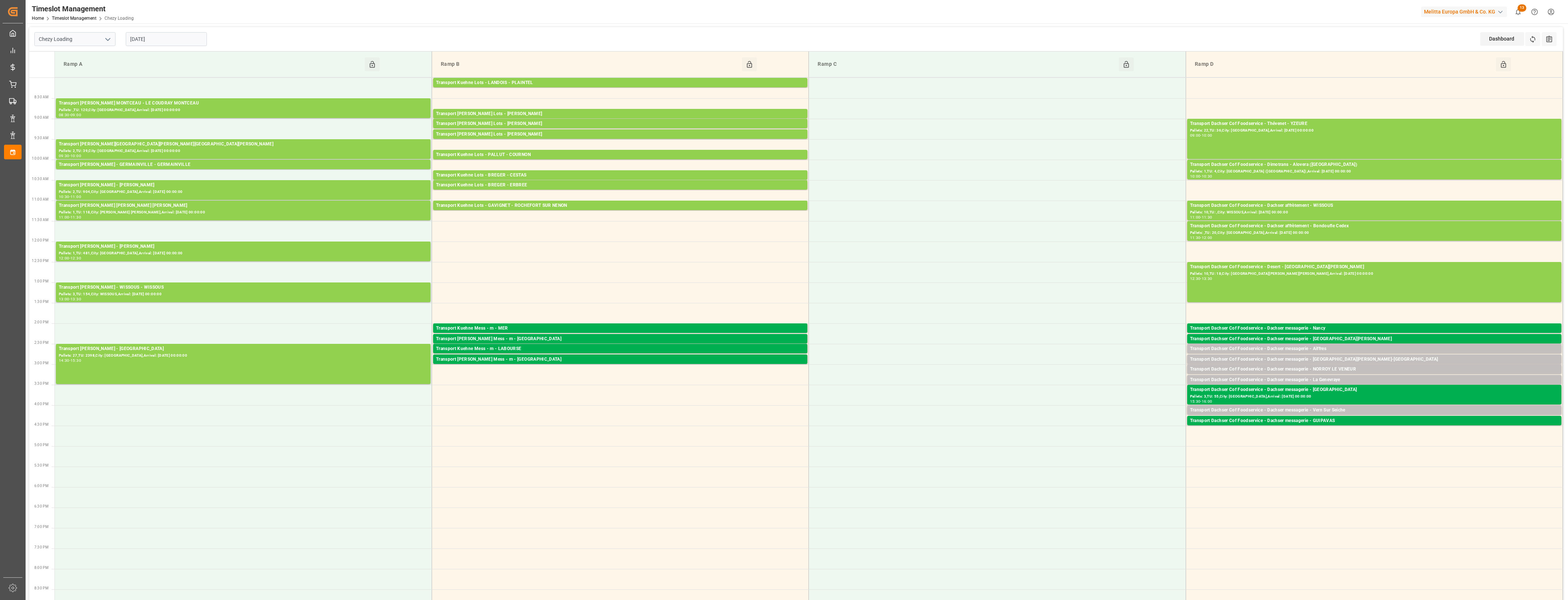
click at [183, 38] on input "[DATE]" at bounding box center [166, 39] width 81 height 14
click at [181, 289] on div "Transport [PERSON_NAME] - WISSOUS - WISSOUS" at bounding box center [243, 288] width 369 height 7
click at [449, 322] on button "Open" at bounding box center [472, 320] width 51 height 9
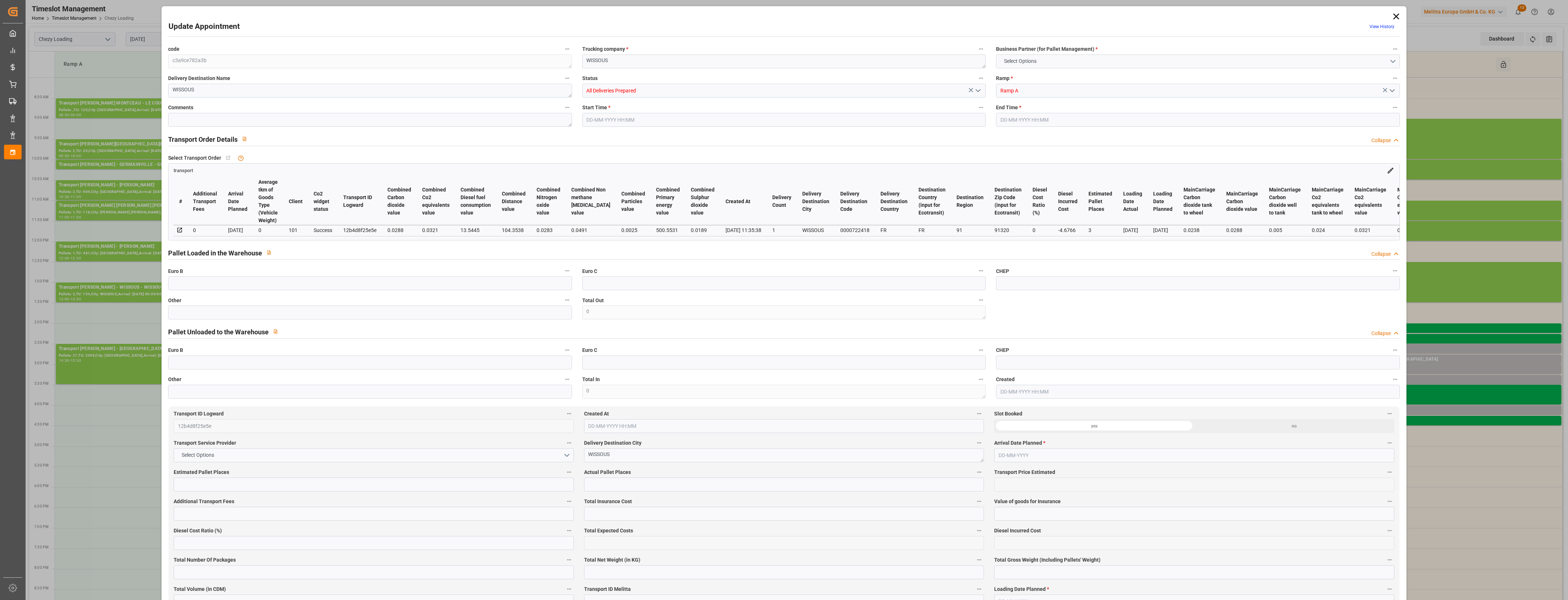
type input "3"
type input "138.36"
type input "0"
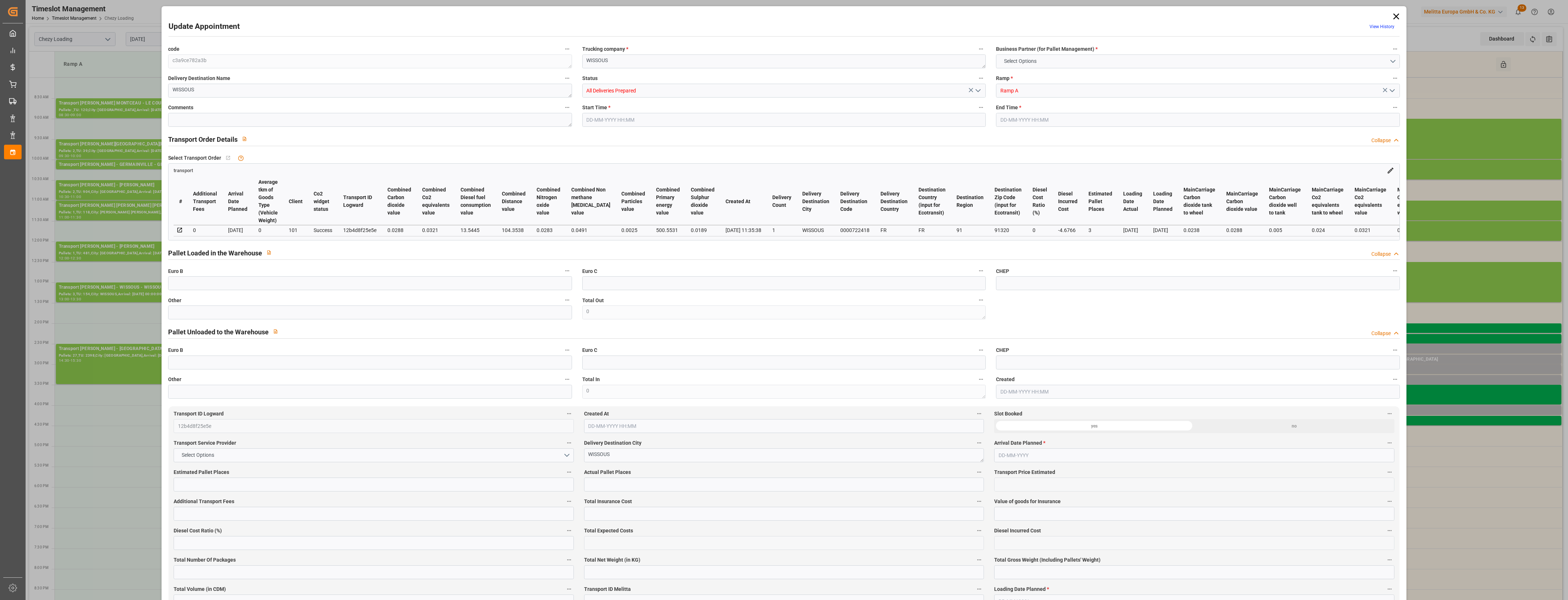
type input "133.6834"
type input "-4.6766"
type input "5"
type input "418.526"
type input "676"
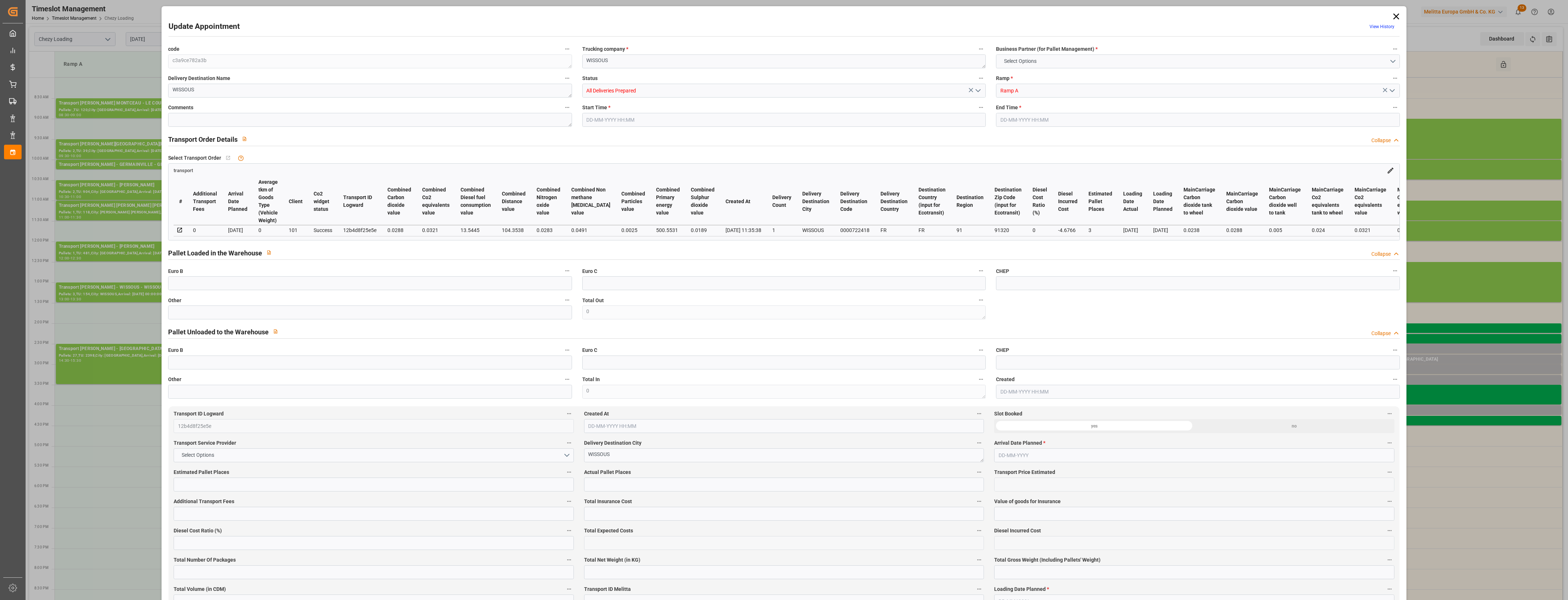
type input "3211.868"
type input "91"
type input "3"
type input "154"
type input "5"
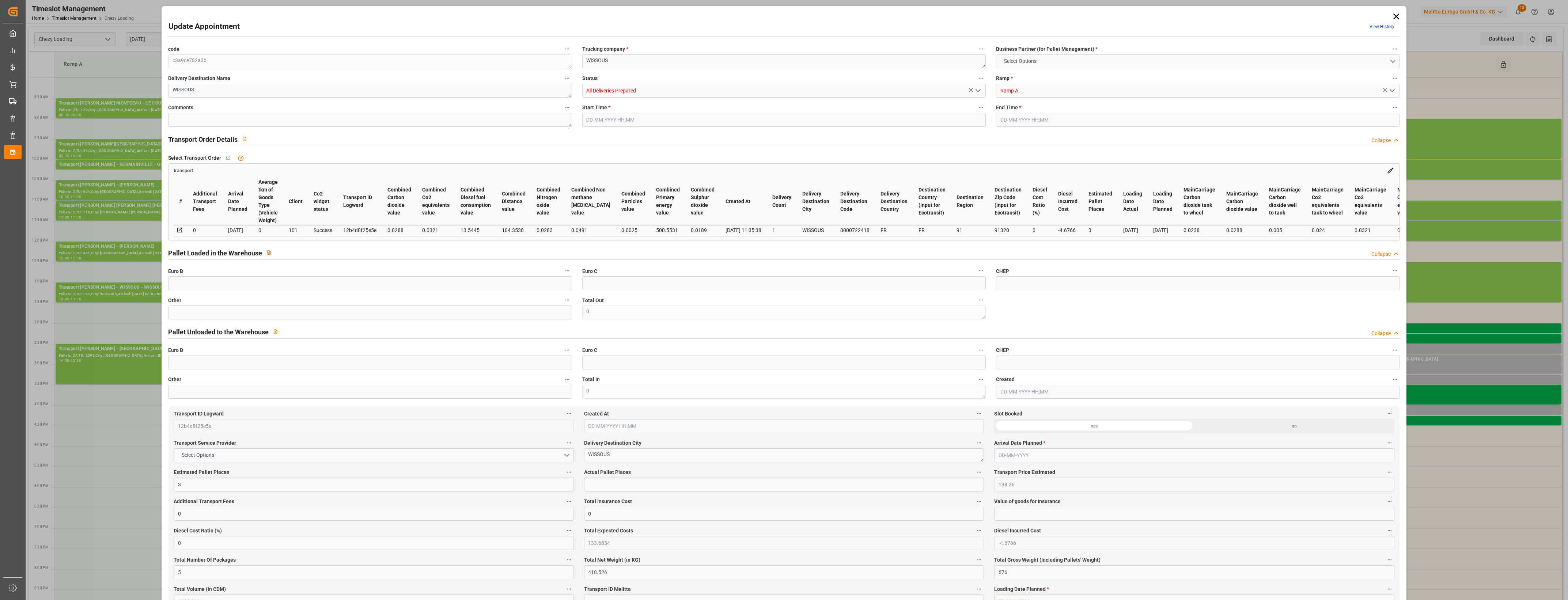
type input "101"
type input "535.968"
type input "0"
type input "4710.8598"
type input "0"
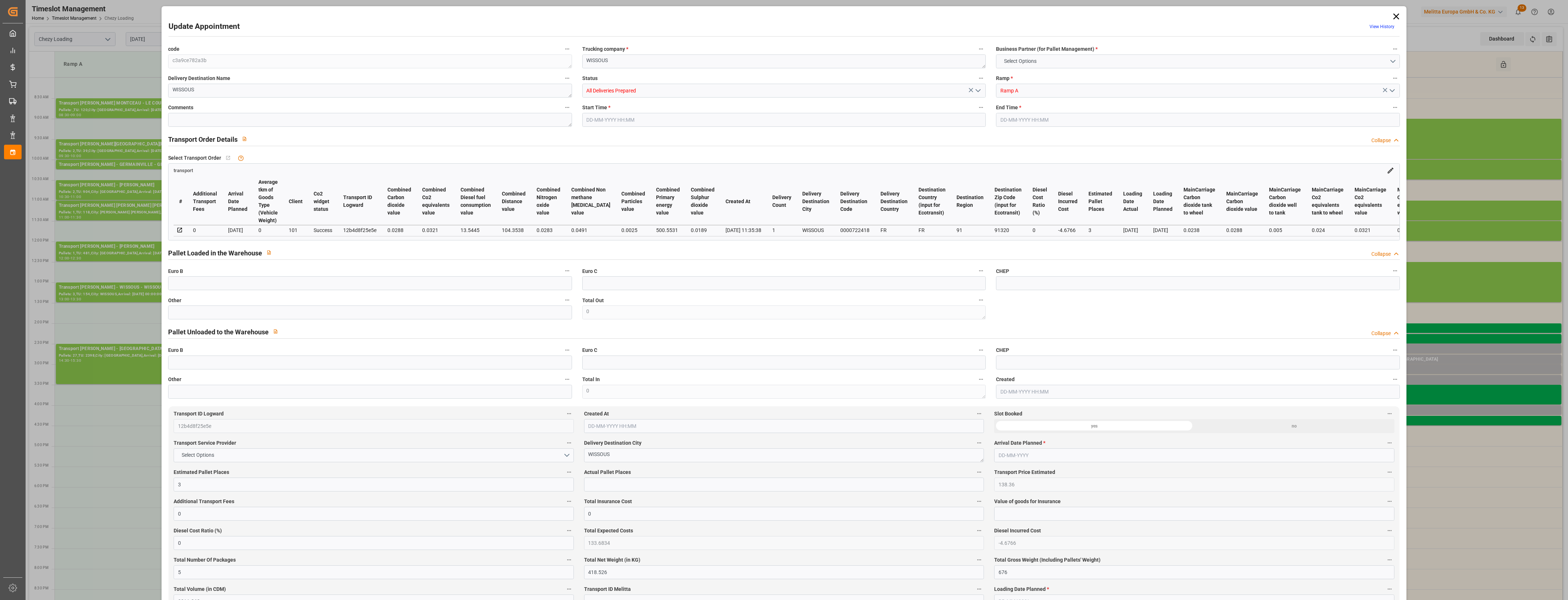
type input "0"
type input "21"
type input "35"
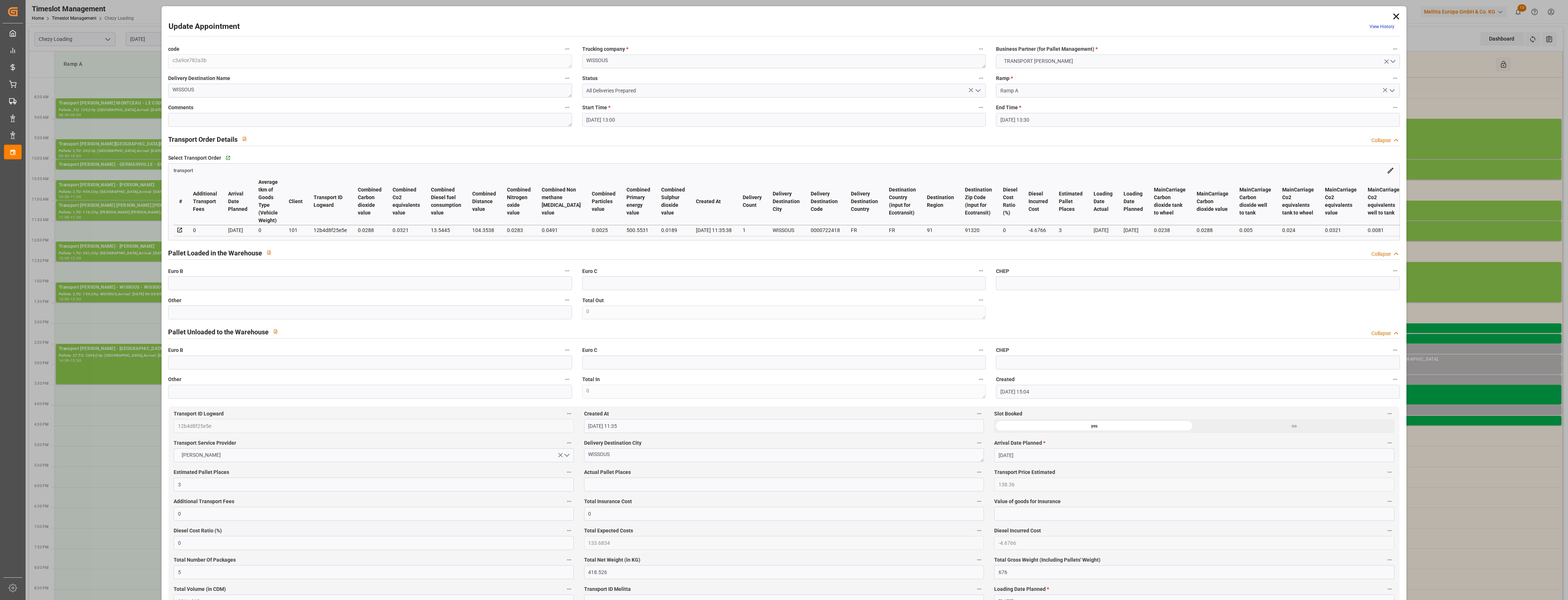
type input "[DATE] 13:00"
type input "[DATE] 13:30"
type input "[DATE] 15:04"
type input "[DATE] 11:35"
type input "[DATE]"
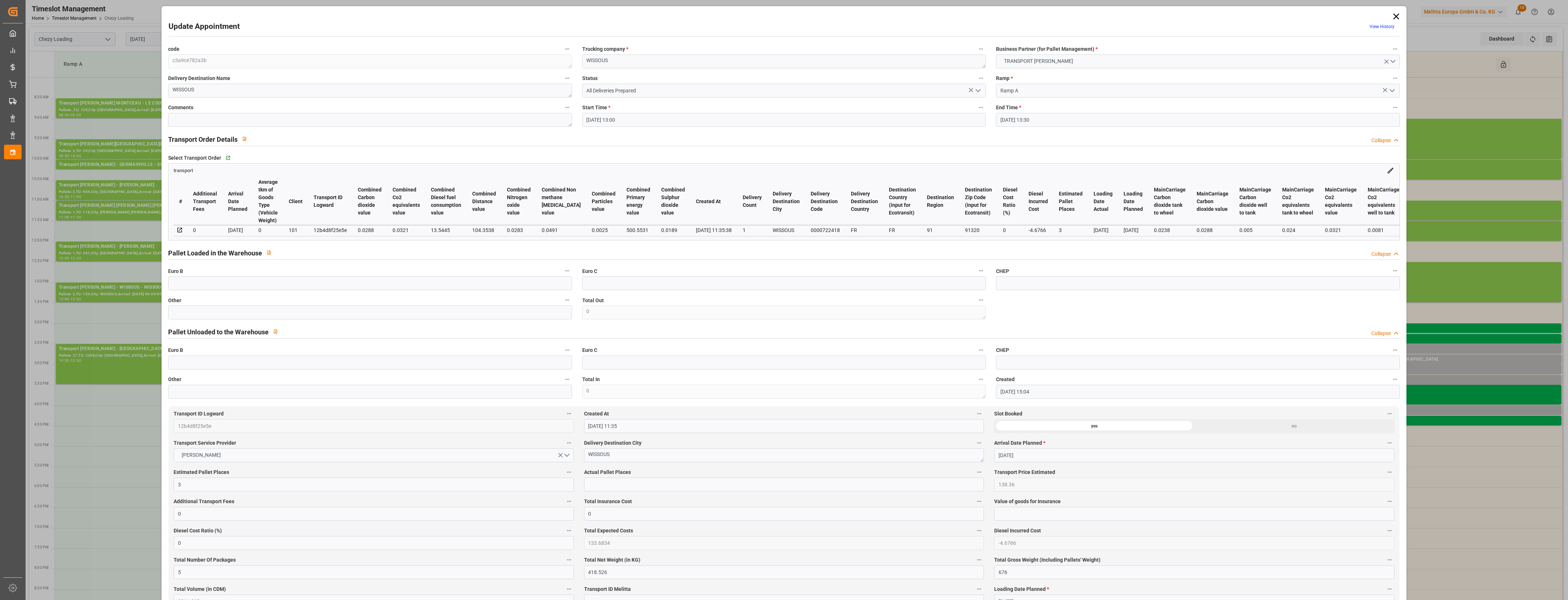
type input "[DATE]"
click at [1393, 15] on icon at bounding box center [1395, 16] width 6 height 6
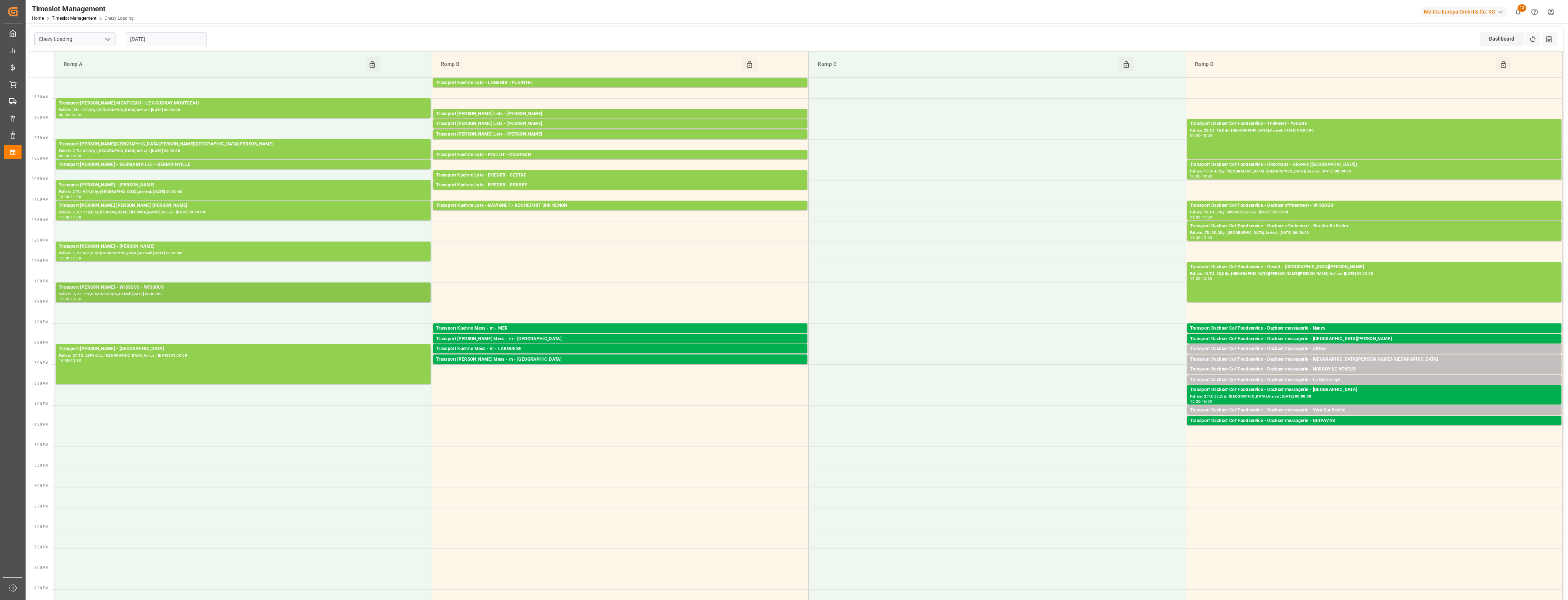
click at [140, 293] on div "Pallets: 3,TU: 154,City: WISSOUS,Arrival: [DATE] 00:00:00" at bounding box center [243, 294] width 369 height 6
click at [474, 320] on button "Open" at bounding box center [472, 320] width 51 height 9
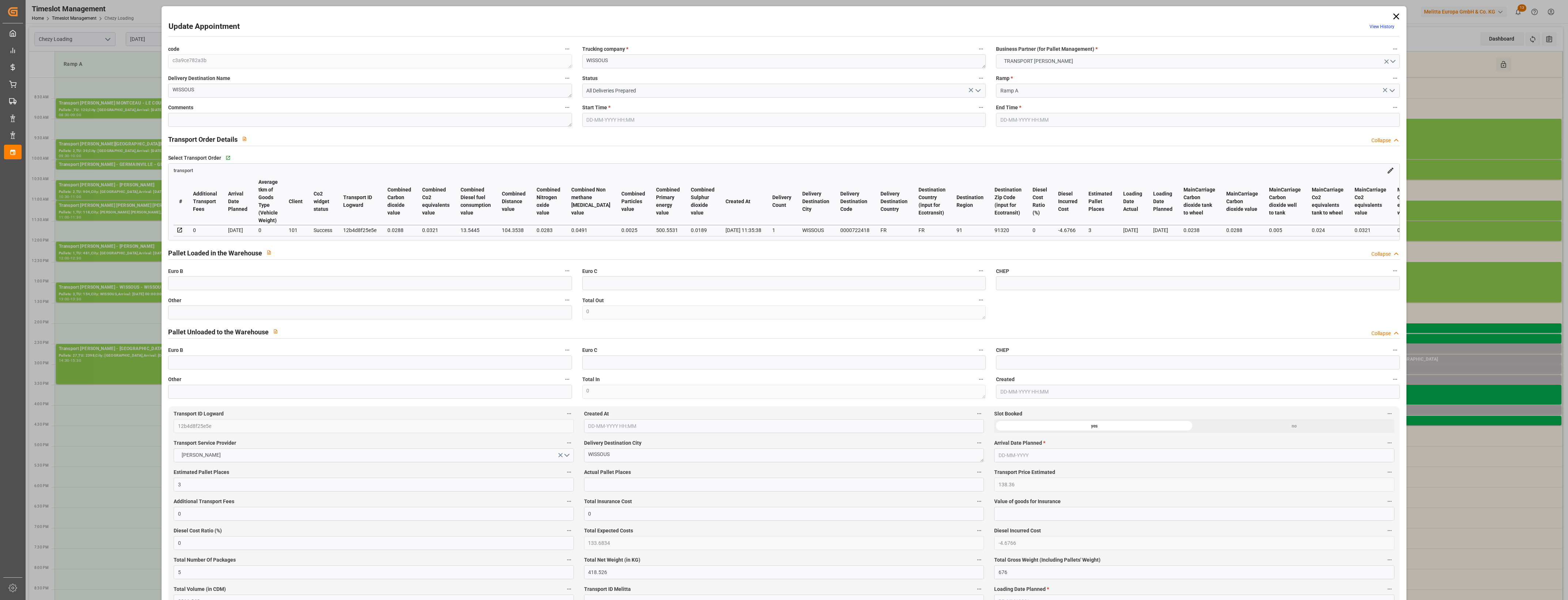
type input "[DATE] 13:00"
type input "[DATE] 13:30"
type input "[DATE] 15:04"
type input "[DATE] 11:35"
type input "[DATE]"
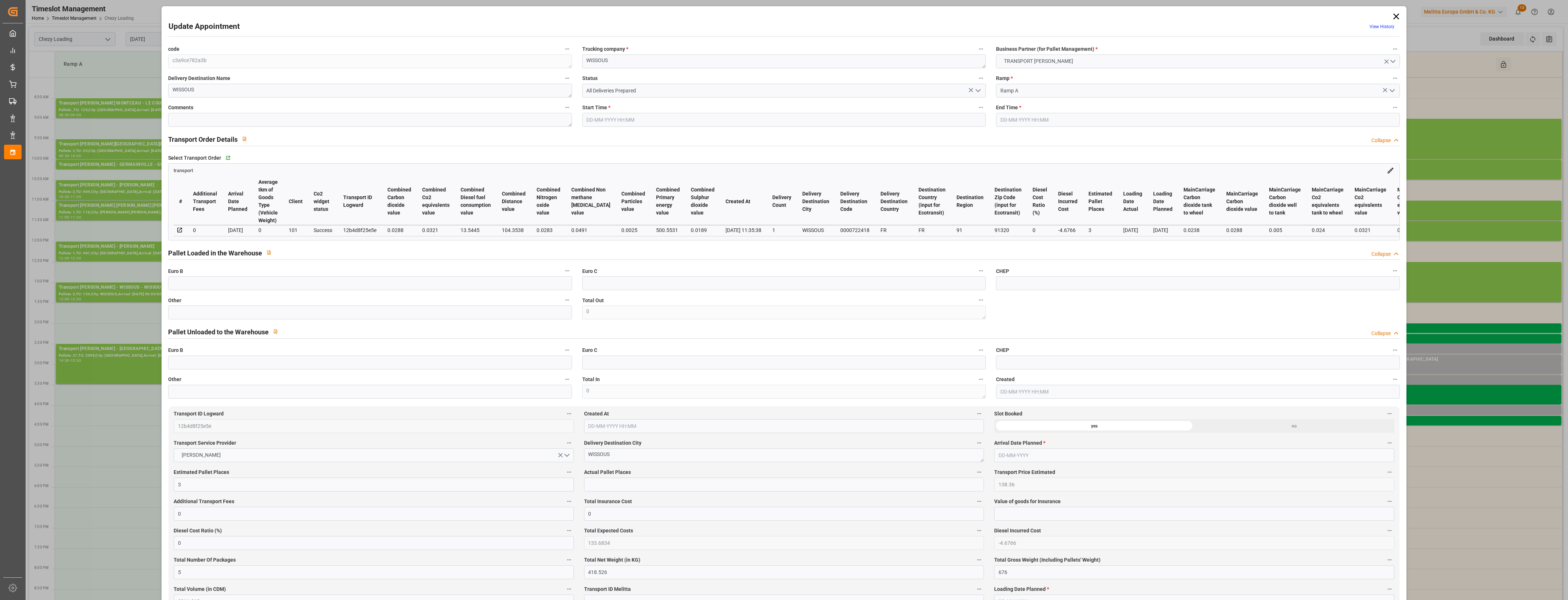
type input "[DATE]"
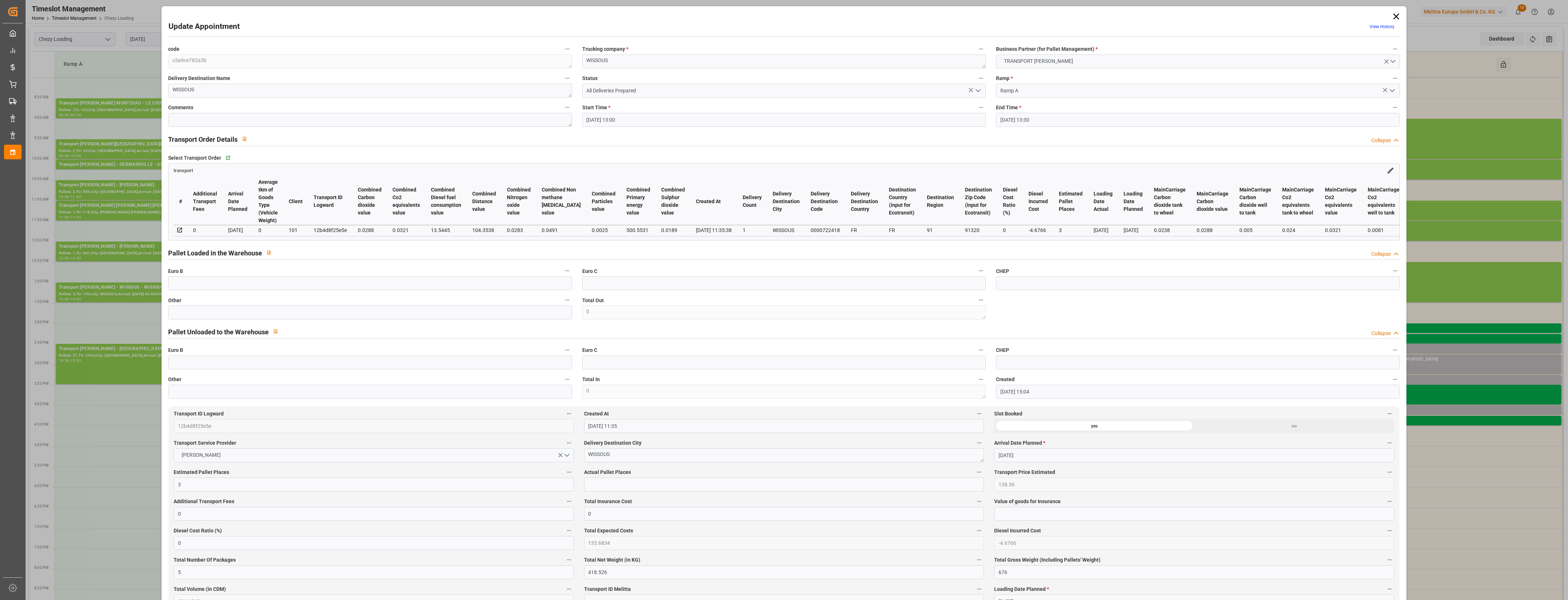
click at [1392, 19] on icon at bounding box center [1396, 16] width 11 height 11
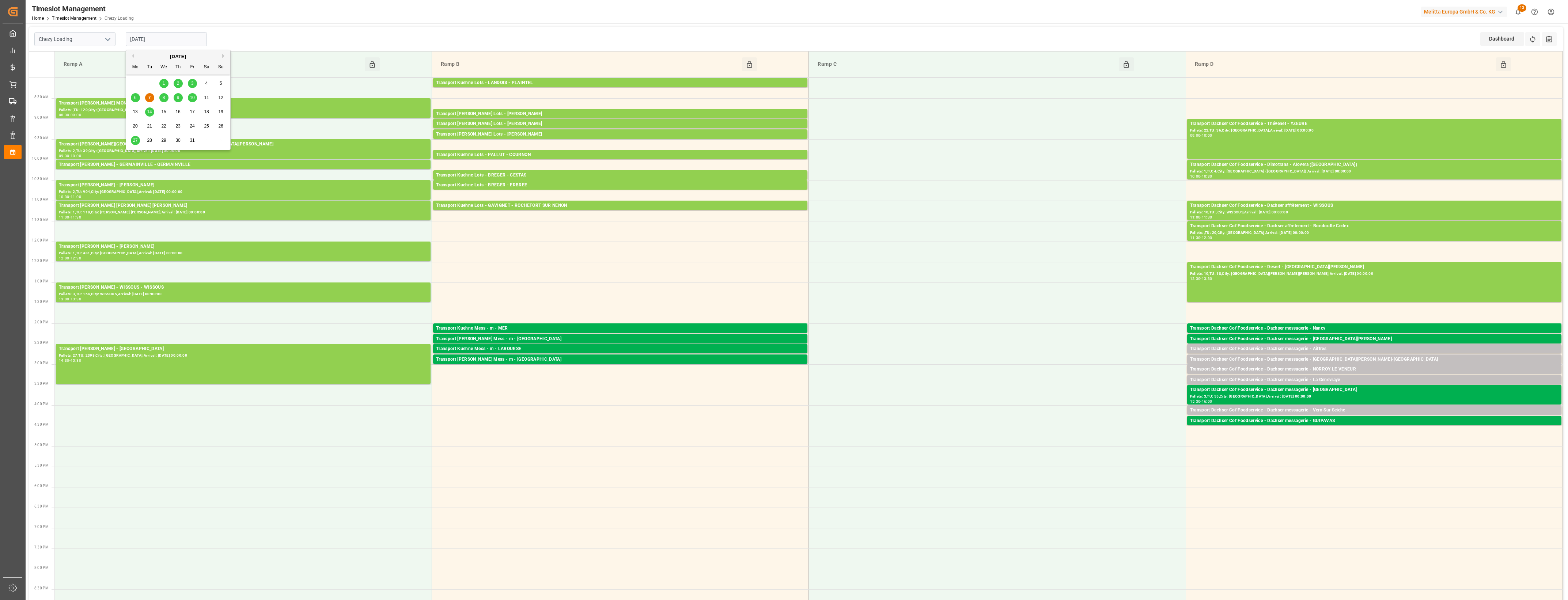
click at [176, 36] on input "[DATE]" at bounding box center [166, 39] width 81 height 14
click at [165, 94] on div "8" at bounding box center [164, 98] width 9 height 9
type input "[DATE]"
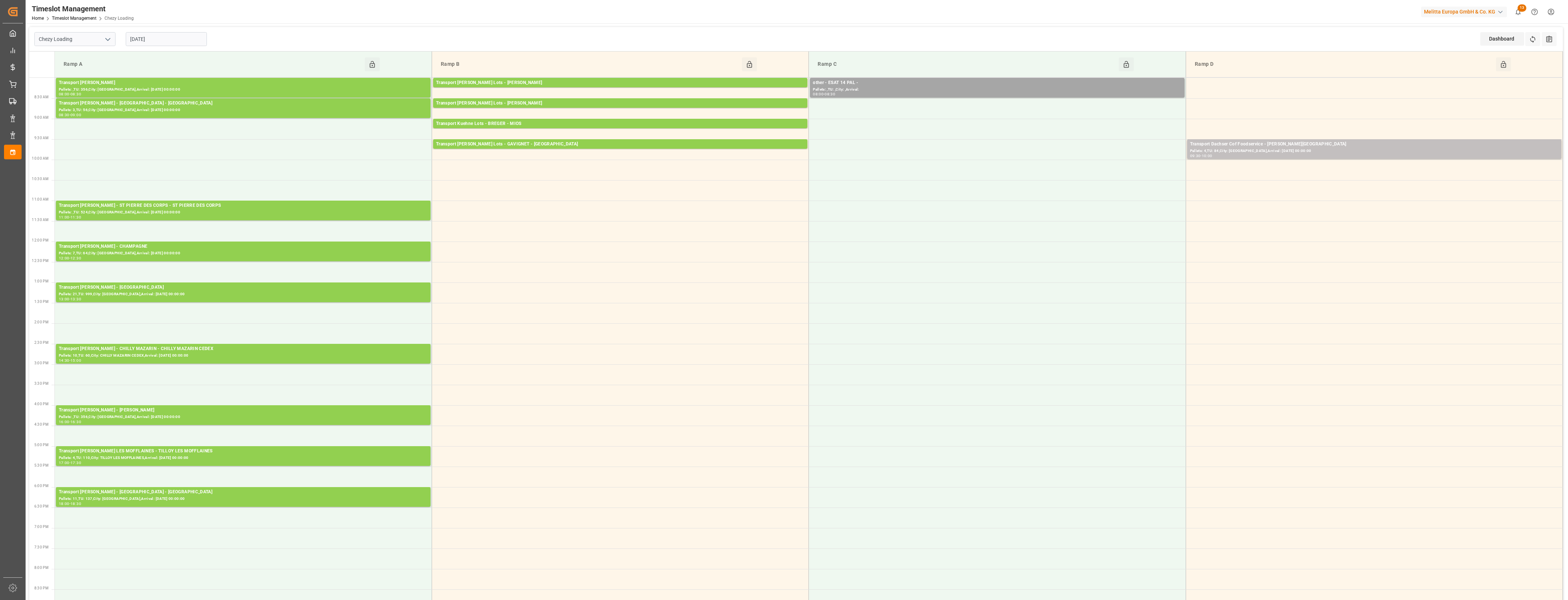
click at [185, 35] on input "[DATE]" at bounding box center [166, 39] width 81 height 14
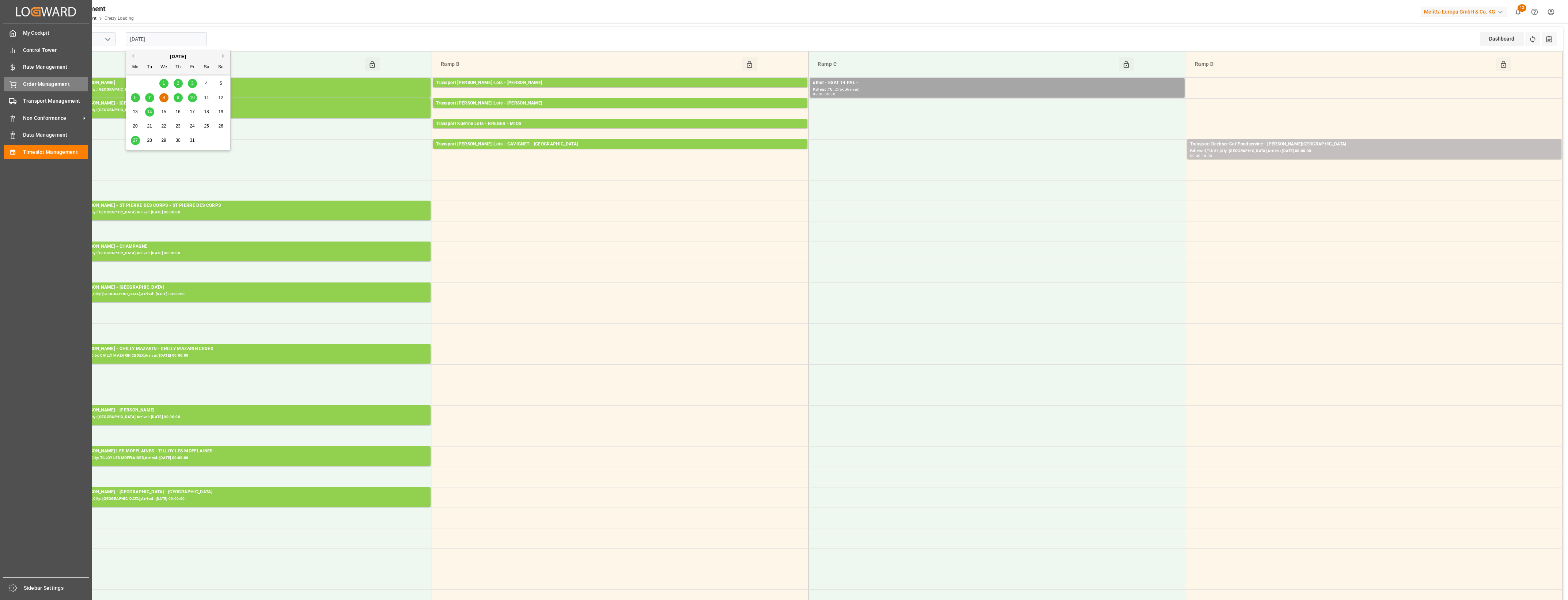
click at [19, 83] on div "Order Management Order Management" at bounding box center [46, 84] width 84 height 14
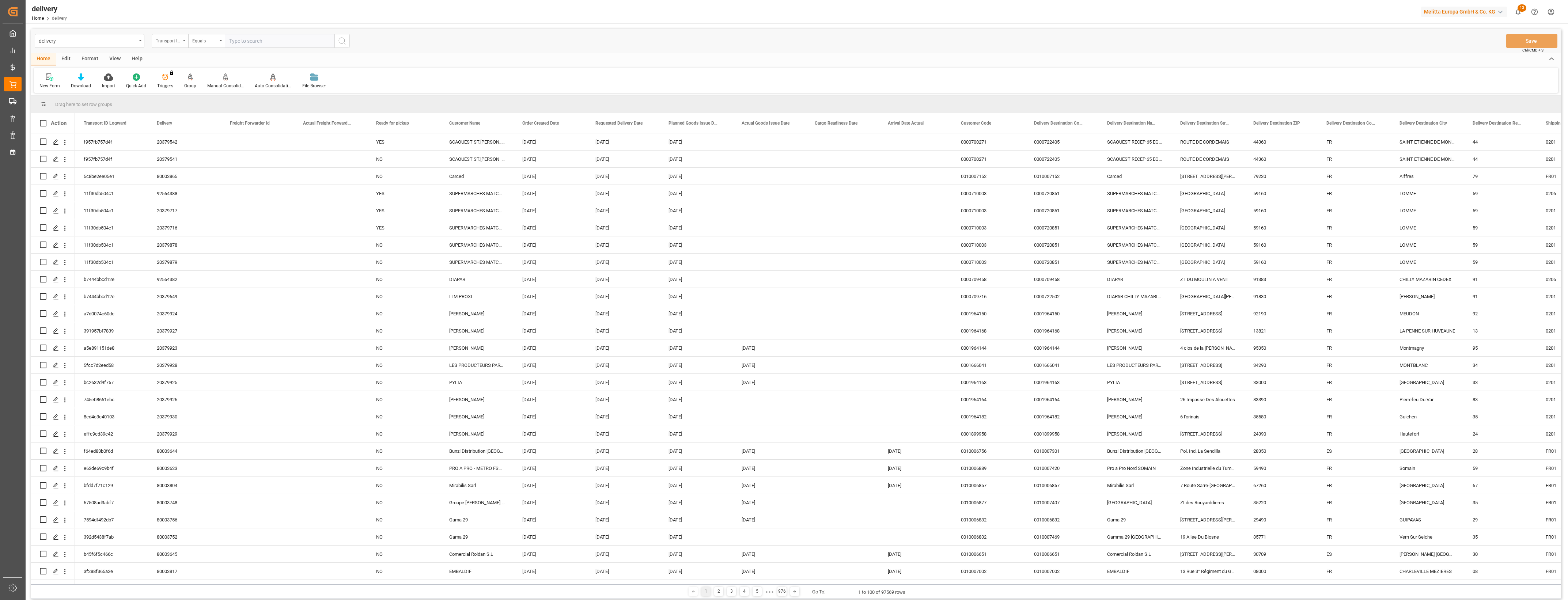
click at [183, 42] on div "Transport ID Logward" at bounding box center [170, 41] width 37 height 14
click at [184, 102] on div "Freight Forwarder Id" at bounding box center [206, 105] width 109 height 15
click at [185, 42] on div "Freight Forwarder Id" at bounding box center [170, 41] width 37 height 14
click at [180, 90] on div "Delivery" at bounding box center [206, 90] width 109 height 15
click at [246, 36] on input "text" at bounding box center [279, 41] width 110 height 14
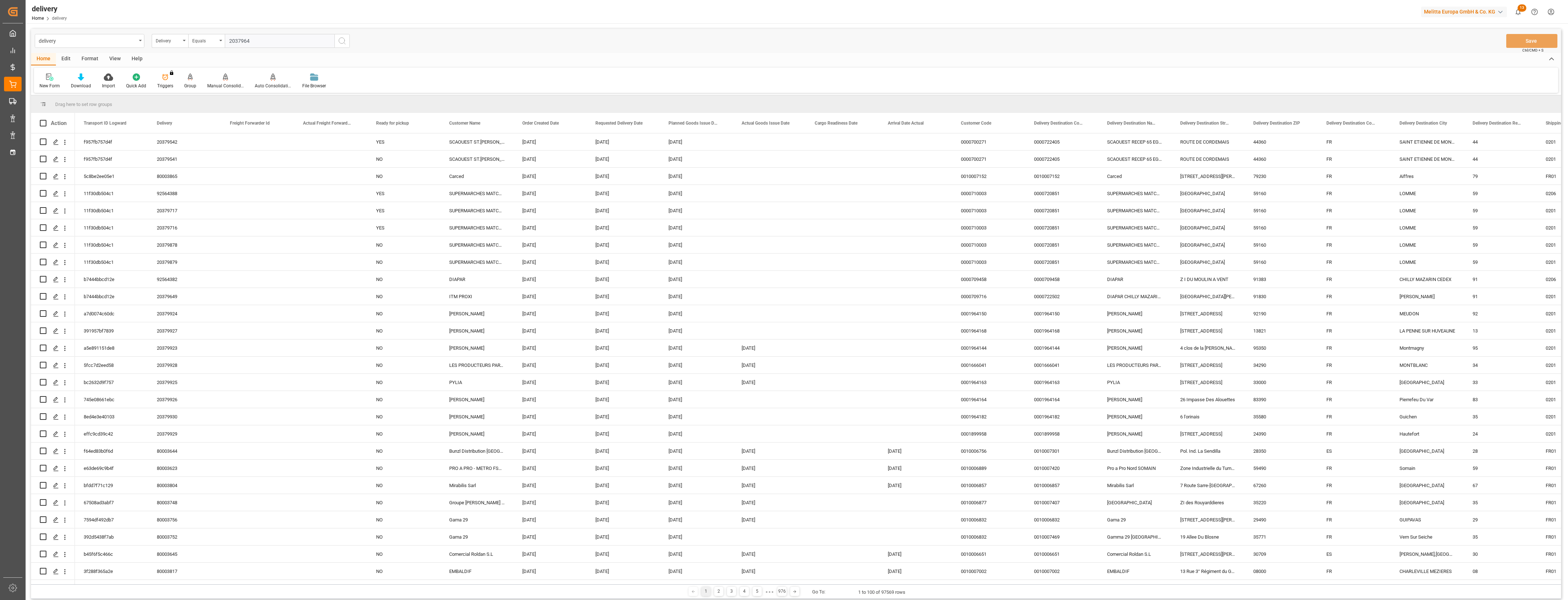
type input "20379647"
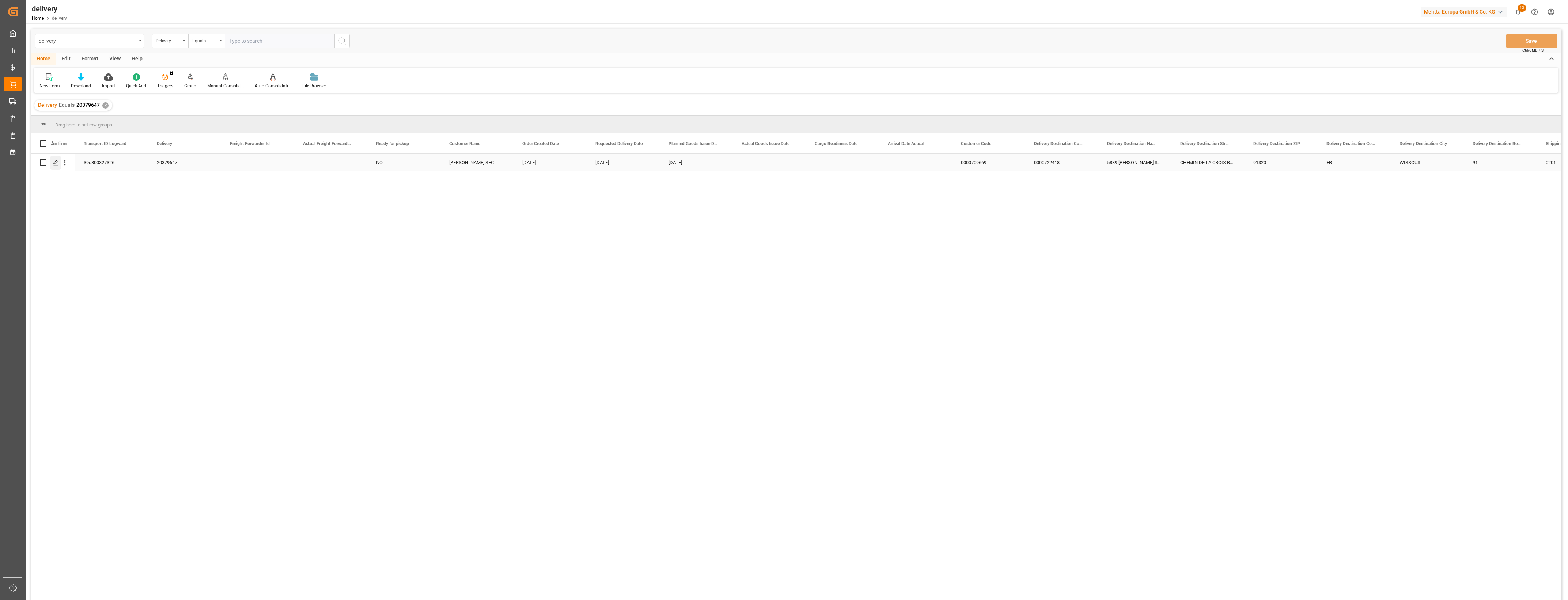
click at [53, 165] on icon "Press SPACE to select this row." at bounding box center [55, 162] width 6 height 6
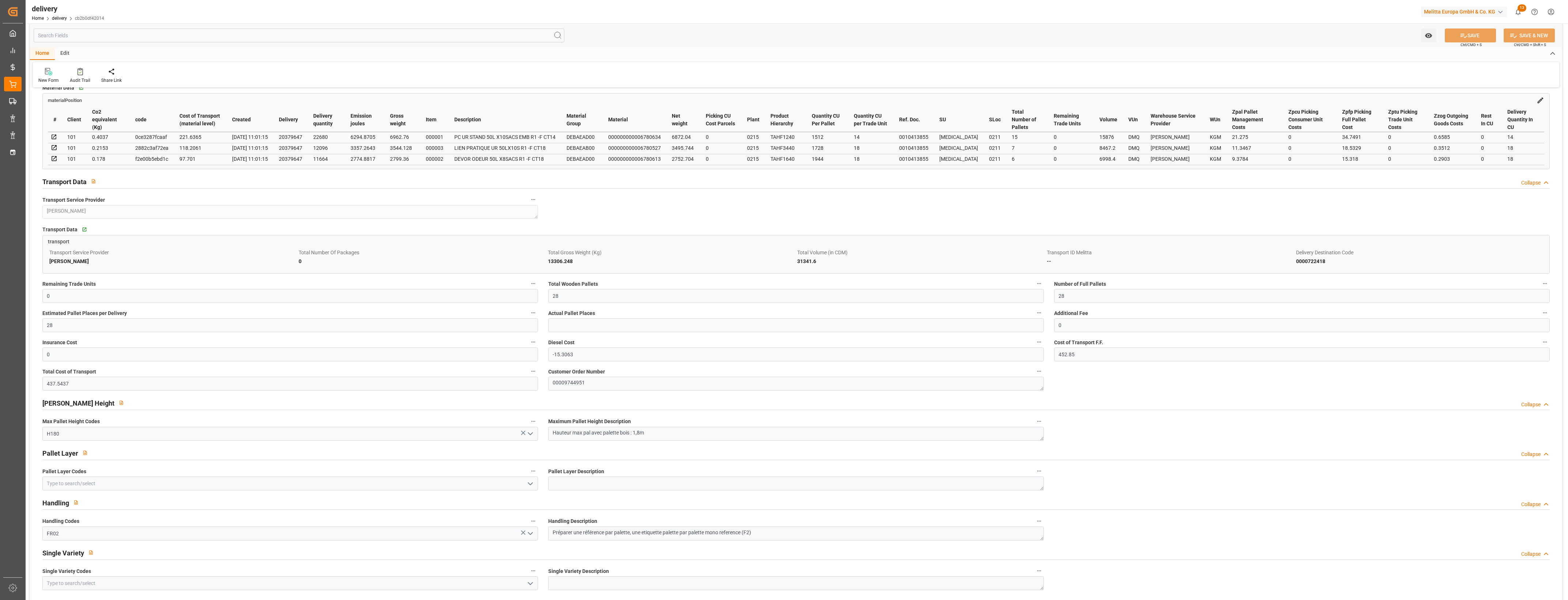
scroll to position [457, 0]
